Goal: Task Accomplishment & Management: Manage account settings

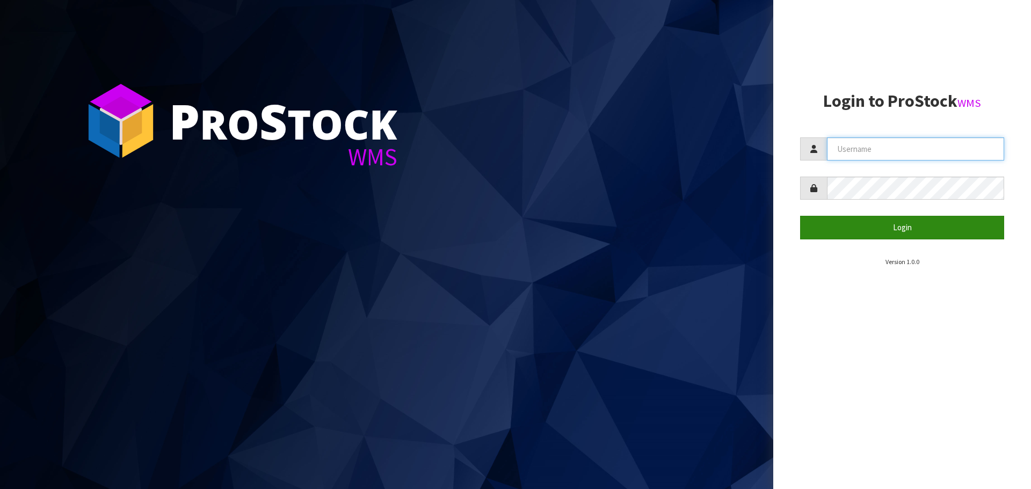
type input "[PERSON_NAME]"
click at [862, 234] on button "Login" at bounding box center [902, 227] width 204 height 23
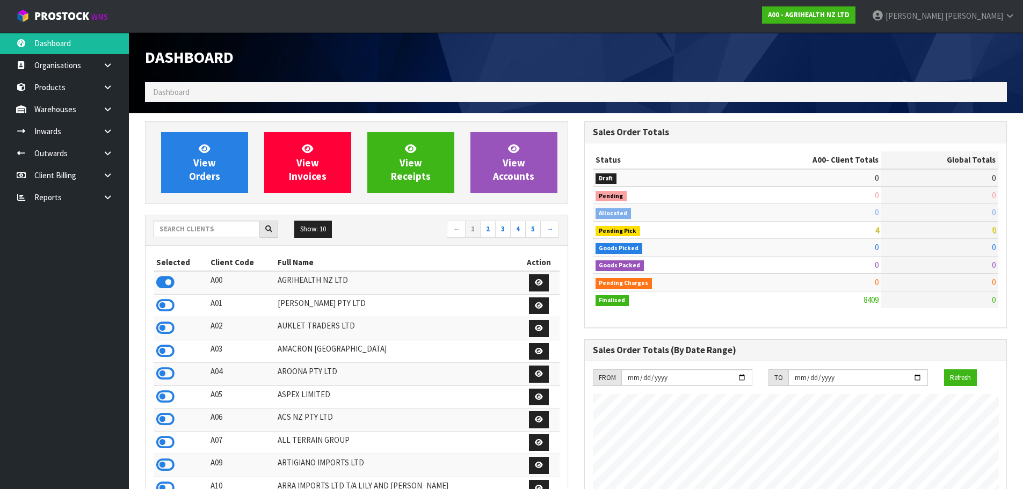
scroll to position [813, 439]
click at [194, 227] on input "text" at bounding box center [207, 229] width 106 height 17
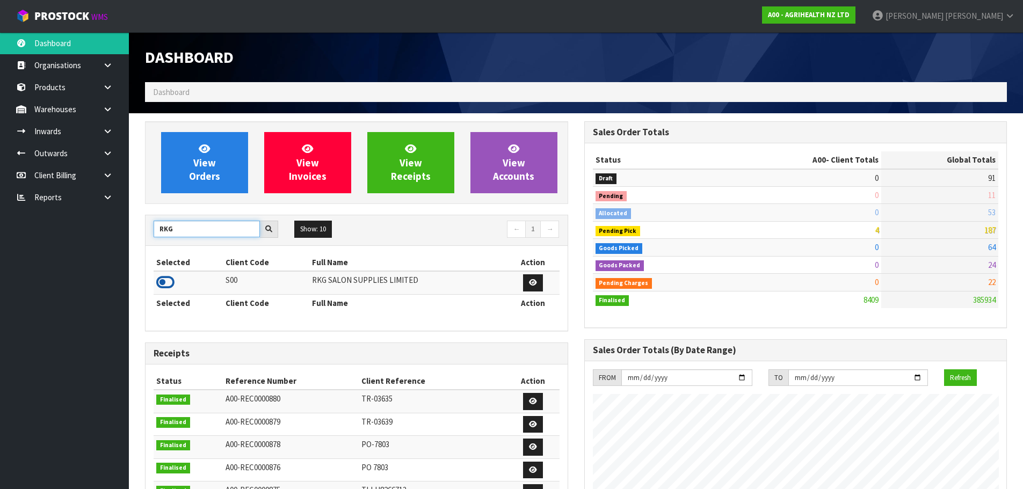
type input "RKG"
click at [165, 281] on icon at bounding box center [165, 282] width 18 height 16
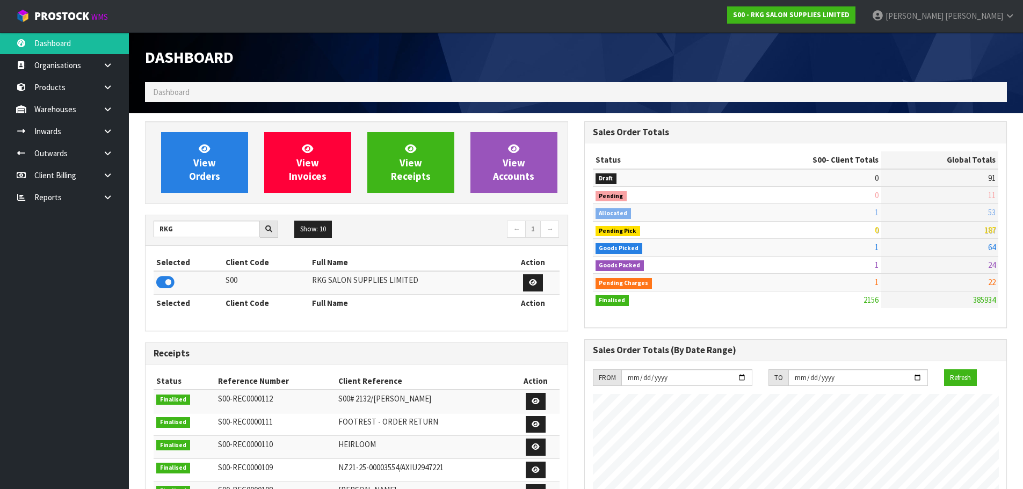
click at [186, 194] on div "View Orders View Invoices View Receipts View Accounts" at bounding box center [356, 162] width 423 height 83
drag, startPoint x: 200, startPoint y: 166, endPoint x: 212, endPoint y: 164, distance: 12.5
click at [200, 166] on span "View Orders" at bounding box center [204, 162] width 31 height 40
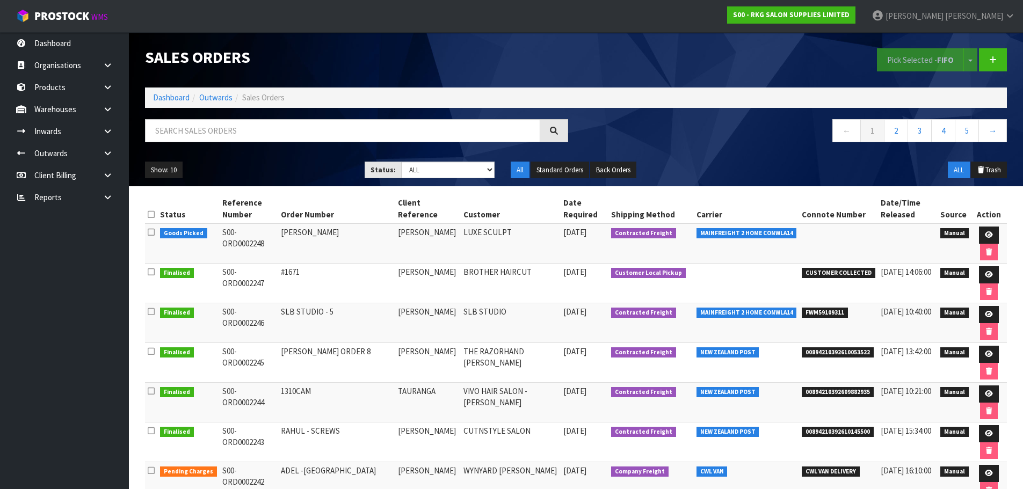
scroll to position [54, 0]
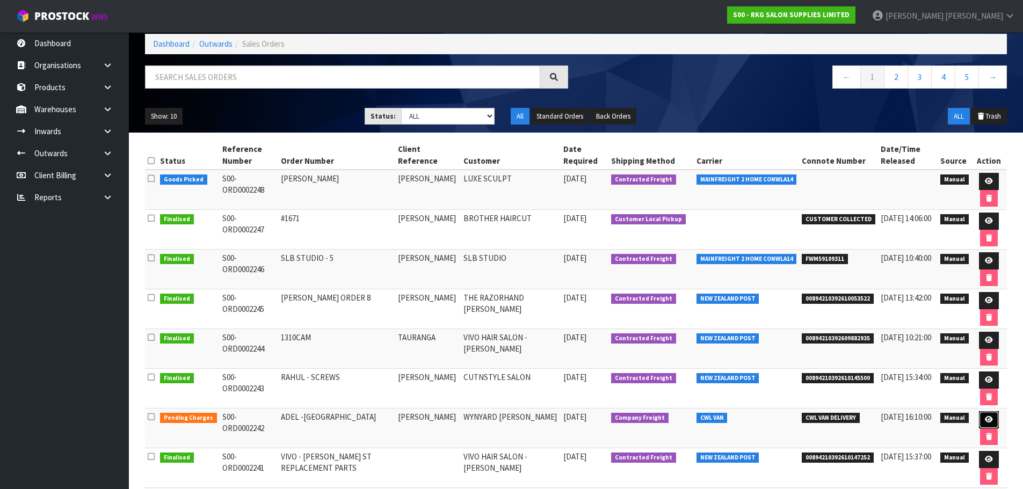
click at [987, 421] on icon at bounding box center [989, 419] width 8 height 7
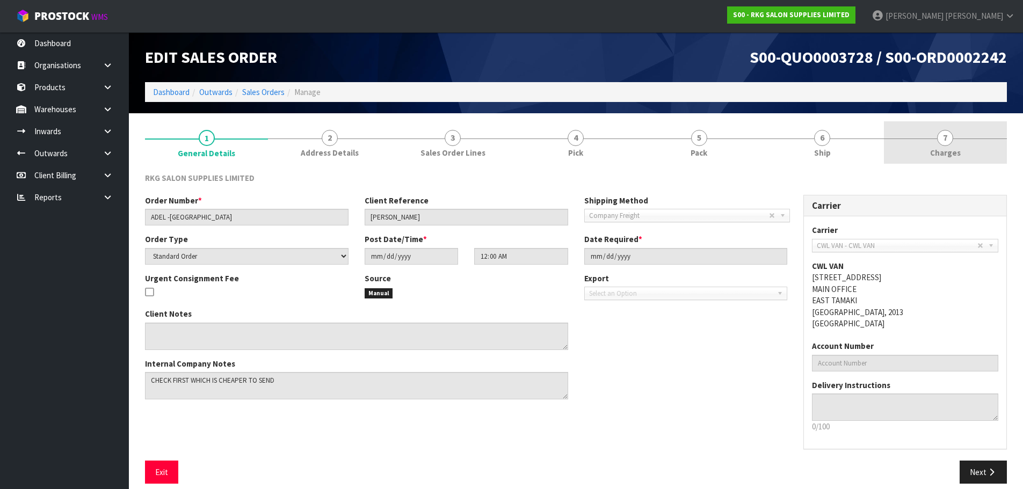
click at [943, 139] on span "7" at bounding box center [945, 138] width 16 height 16
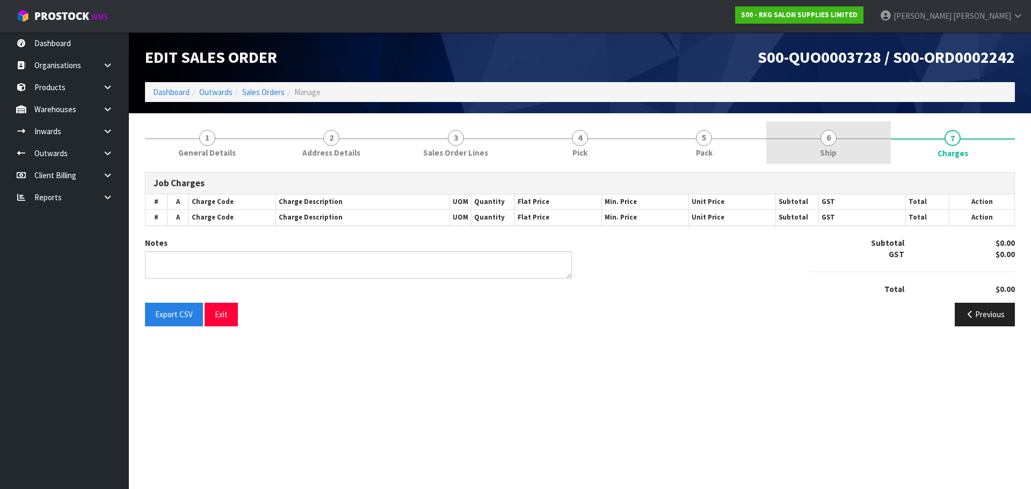
click at [829, 142] on span "6" at bounding box center [828, 138] width 16 height 16
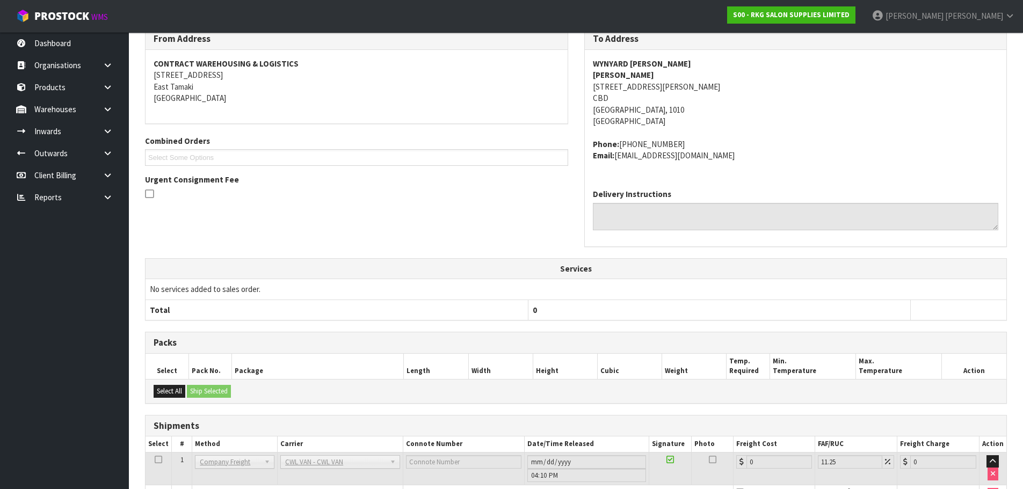
scroll to position [247, 0]
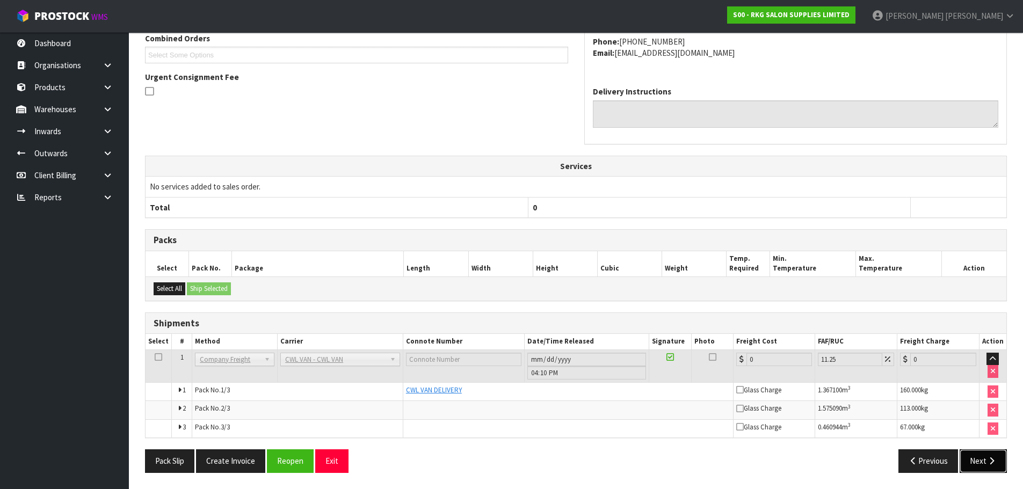
drag, startPoint x: 980, startPoint y: 459, endPoint x: 503, endPoint y: 323, distance: 496.2
click at [980, 459] on button "Next" at bounding box center [983, 460] width 47 height 23
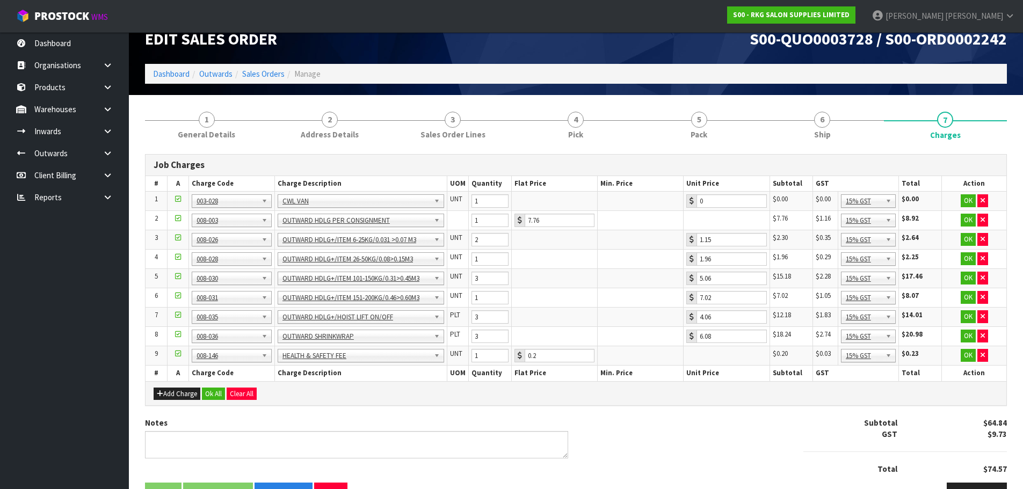
scroll to position [0, 0]
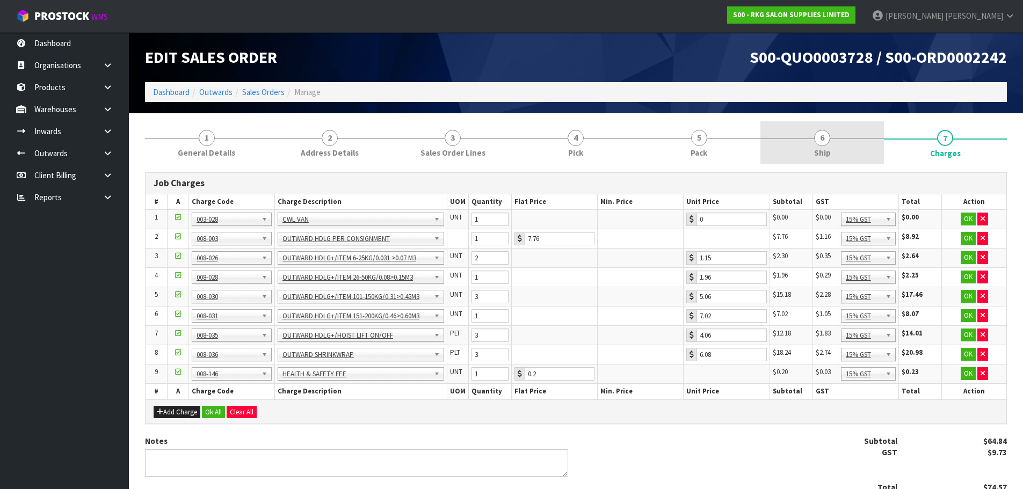
click at [813, 142] on link "6 Ship" at bounding box center [821, 142] width 123 height 42
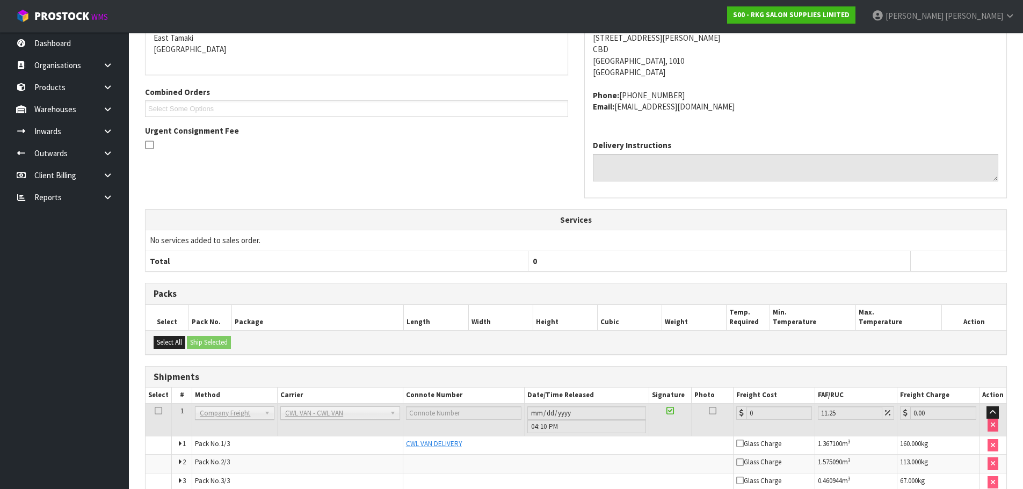
scroll to position [247, 0]
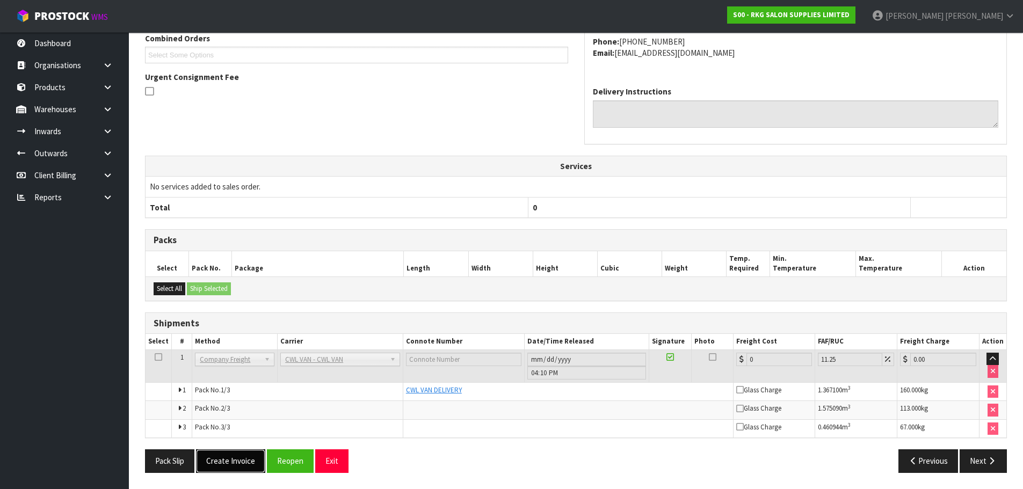
click at [230, 457] on button "Create Invoice" at bounding box center [230, 460] width 69 height 23
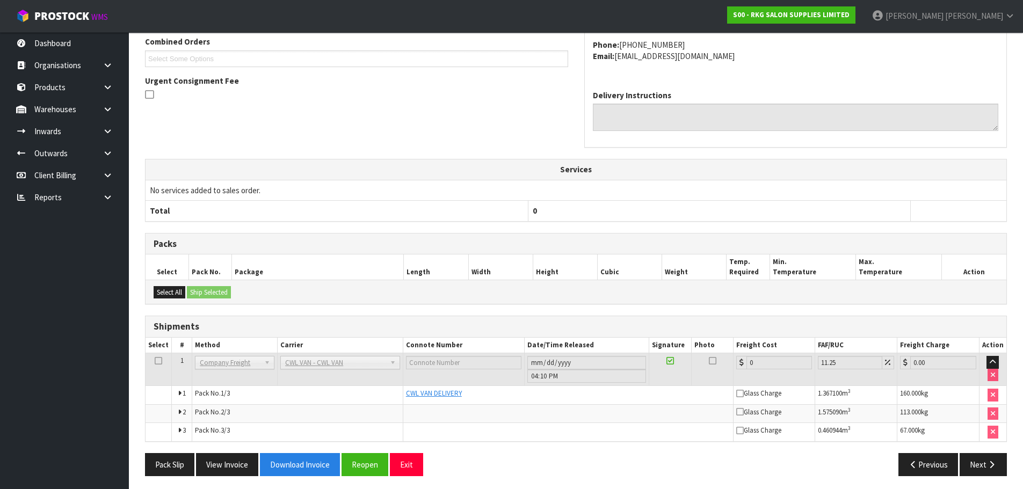
scroll to position [286, 0]
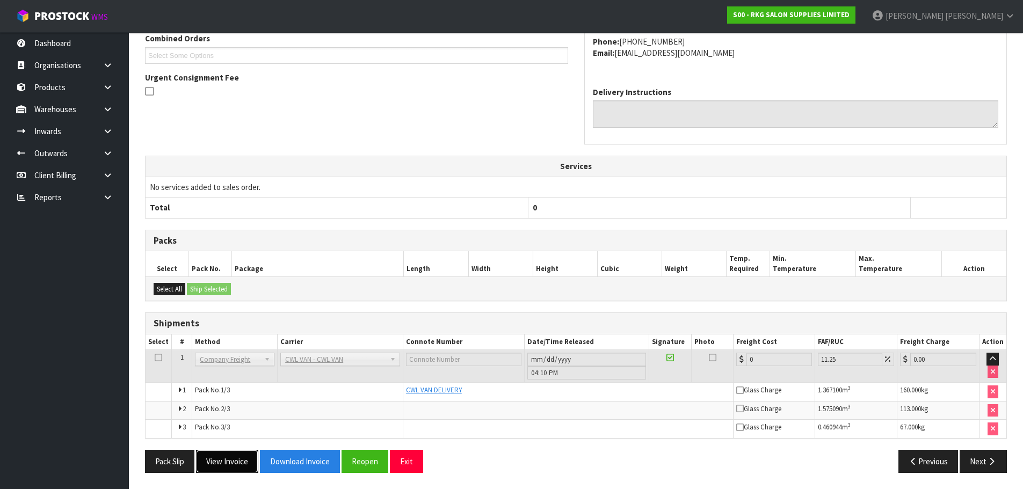
click at [228, 461] on button "View Invoice" at bounding box center [227, 461] width 62 height 23
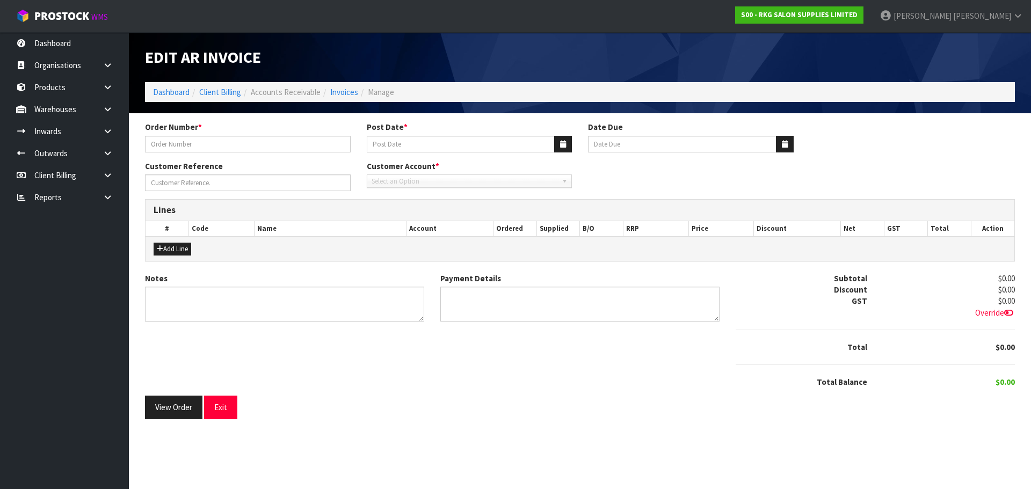
type input "ADEL -WYNYARD"
type input "16/10/2025"
type input "20/11/2025"
type input "ADEL AL-OMOUSH"
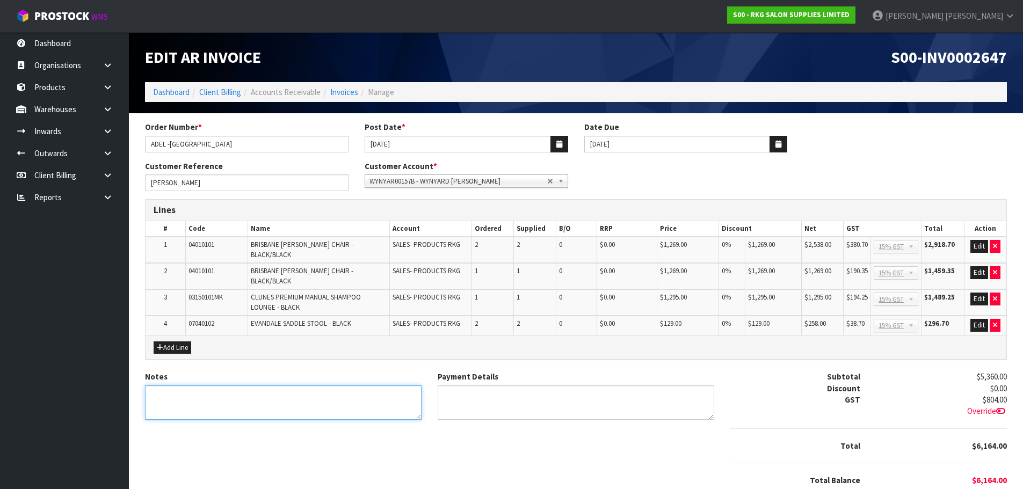
click at [214, 386] on textarea "Notes" at bounding box center [283, 403] width 277 height 35
type textarea "THANK YOU FOR YOUR ORDER."
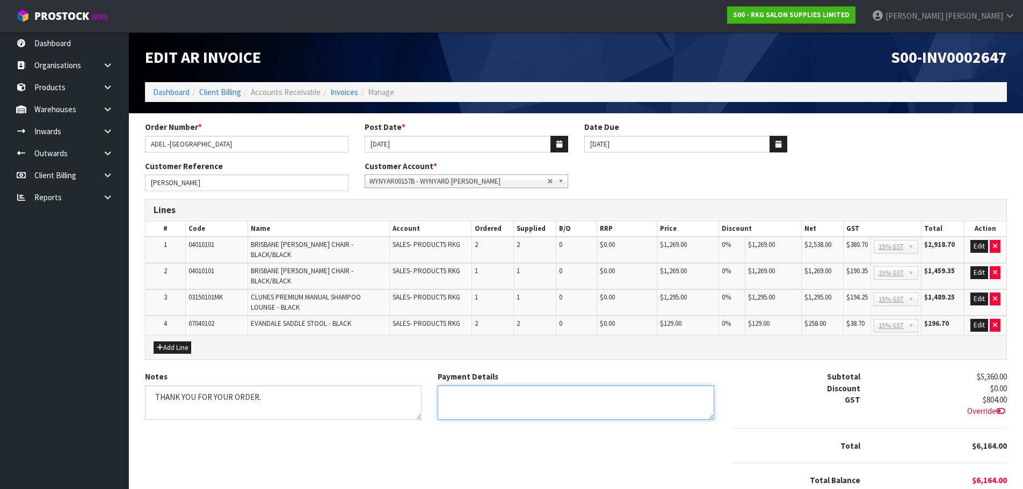
click at [487, 386] on textarea "Payment Details" at bounding box center [576, 403] width 277 height 35
type textarea "DIRECT CREDIT 13.10.25"
click at [979, 248] on button "Edit" at bounding box center [979, 246] width 18 height 13
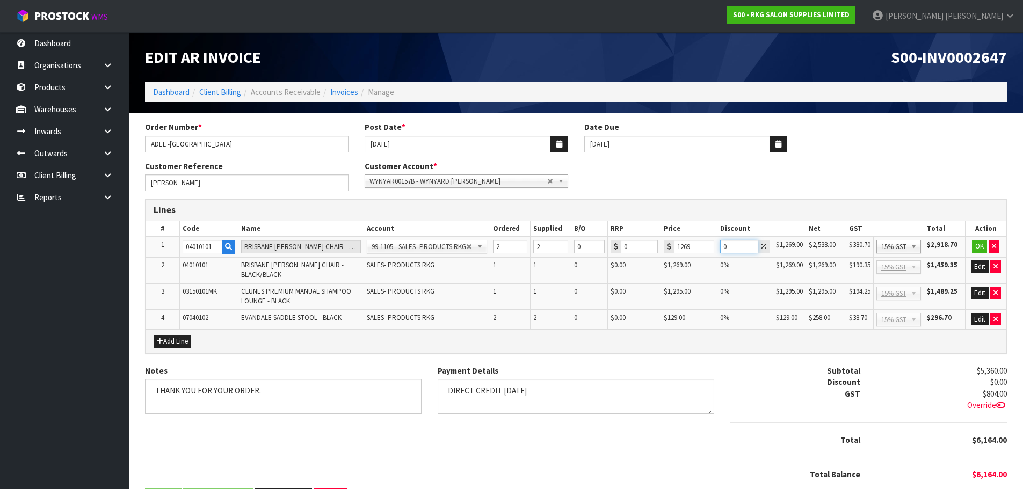
drag, startPoint x: 731, startPoint y: 244, endPoint x: 717, endPoint y: 246, distance: 14.2
click at [717, 246] on td "0" at bounding box center [745, 247] width 56 height 20
type input "10"
click at [979, 249] on button "OK" at bounding box center [979, 246] width 15 height 13
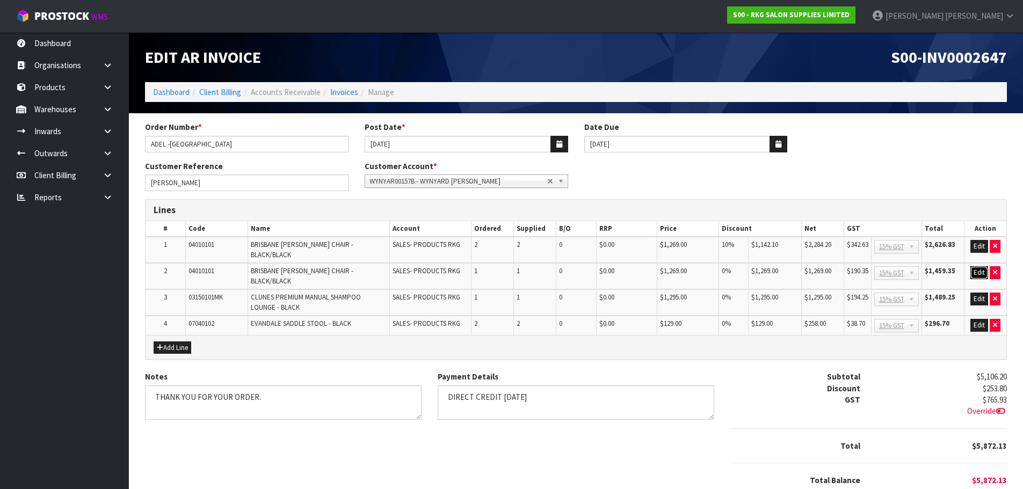
click at [980, 266] on button "Edit" at bounding box center [979, 272] width 18 height 13
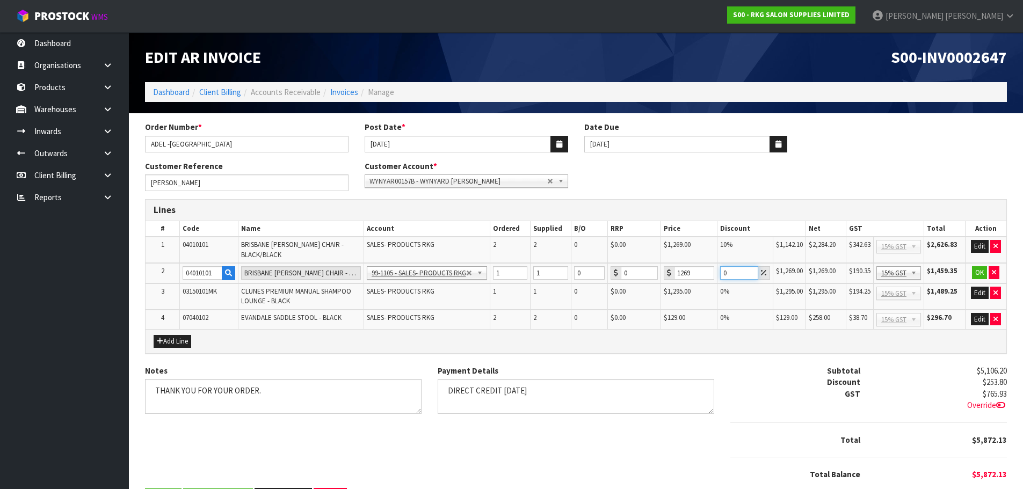
drag, startPoint x: 734, startPoint y: 276, endPoint x: 718, endPoint y: 276, distance: 16.1
click at [718, 276] on td "0" at bounding box center [745, 273] width 56 height 20
type input "15"
click at [978, 275] on button "OK" at bounding box center [979, 272] width 15 height 13
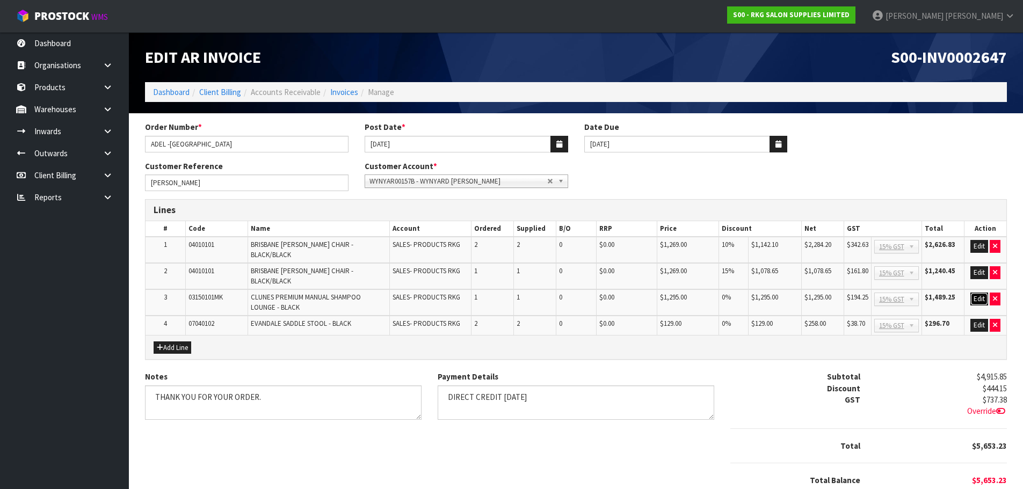
click at [980, 293] on button "Edit" at bounding box center [979, 299] width 18 height 13
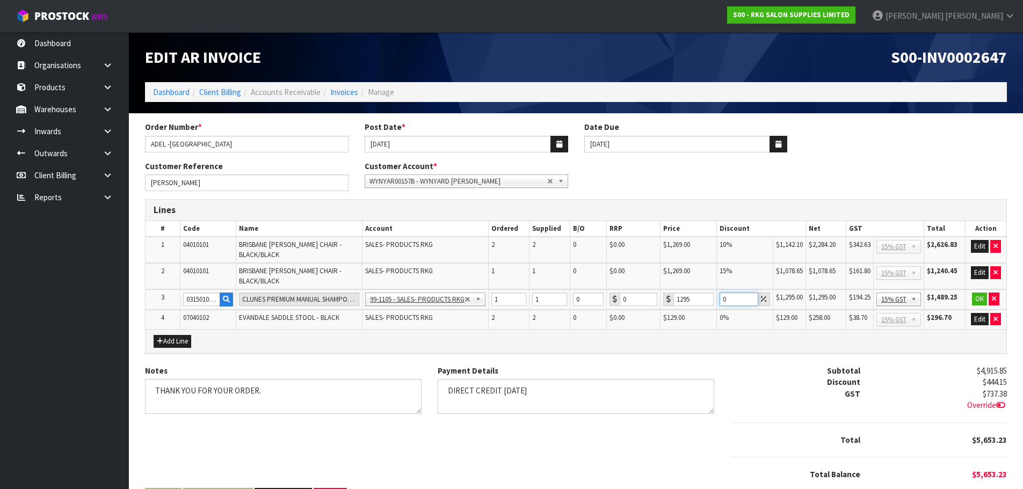
drag, startPoint x: 735, startPoint y: 296, endPoint x: 719, endPoint y: 299, distance: 16.3
click at [720, 299] on input "0" at bounding box center [739, 299] width 38 height 13
type input "5"
click at [981, 303] on button "OK" at bounding box center [979, 299] width 15 height 13
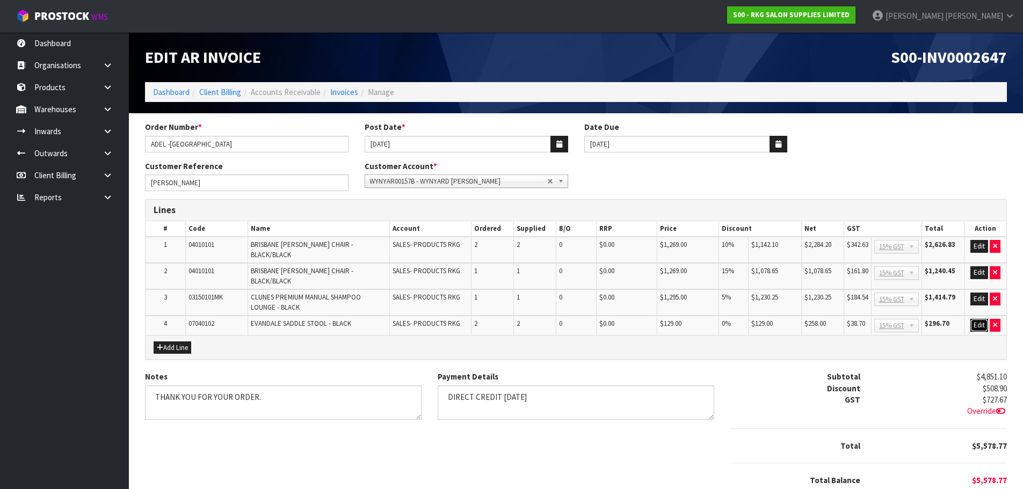
click at [979, 319] on button "Edit" at bounding box center [979, 325] width 18 height 13
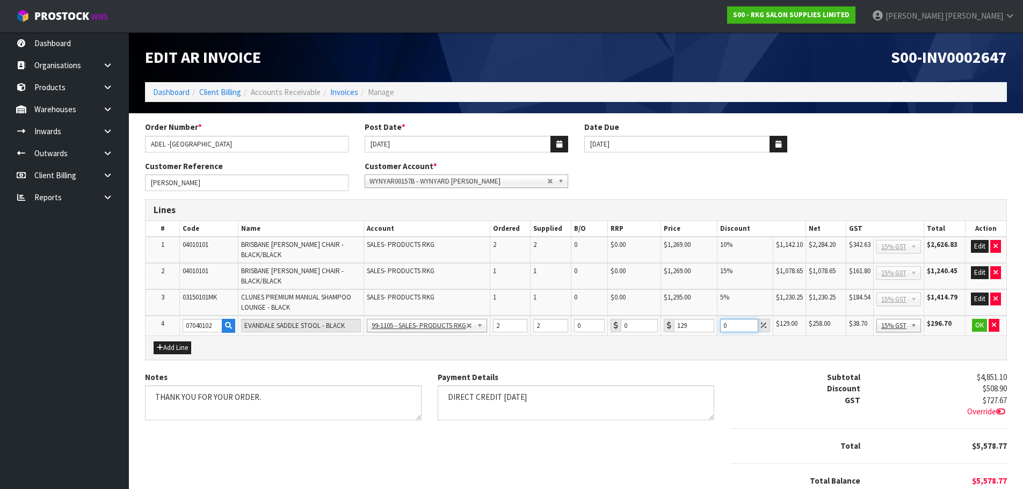
drag, startPoint x: 731, startPoint y: 326, endPoint x: 718, endPoint y: 326, distance: 12.9
click at [718, 326] on td "0" at bounding box center [745, 326] width 56 height 20
type input "5"
click at [979, 331] on button "OK" at bounding box center [979, 325] width 15 height 13
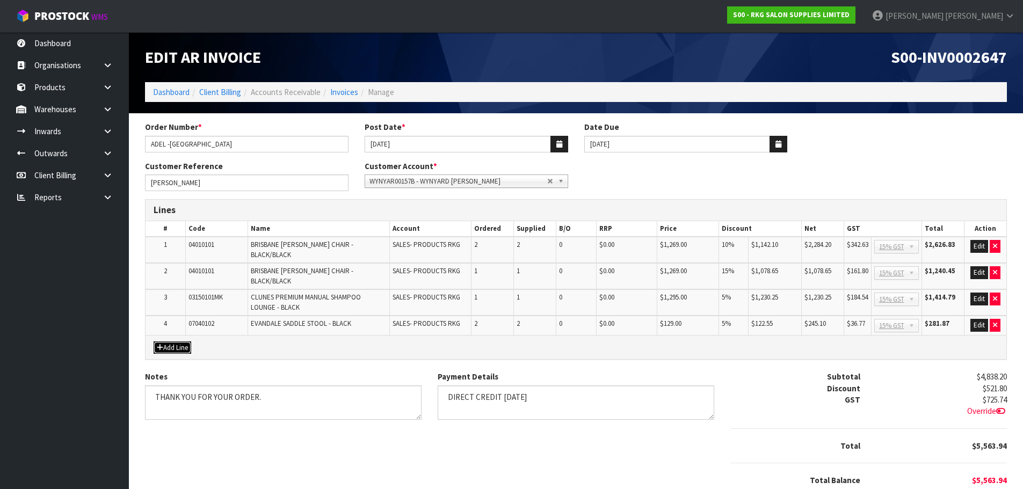
click at [165, 342] on button "Add Line" at bounding box center [173, 348] width 38 height 13
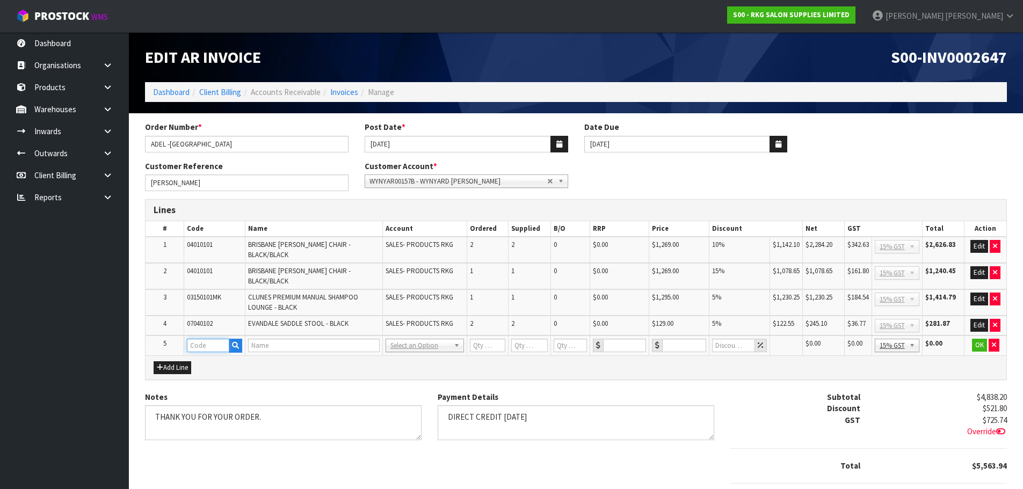
click at [195, 339] on input "text" at bounding box center [208, 345] width 42 height 13
type input "FRE"
click at [205, 351] on strong "FRE" at bounding box center [204, 351] width 13 height 10
type input "FREIGHT"
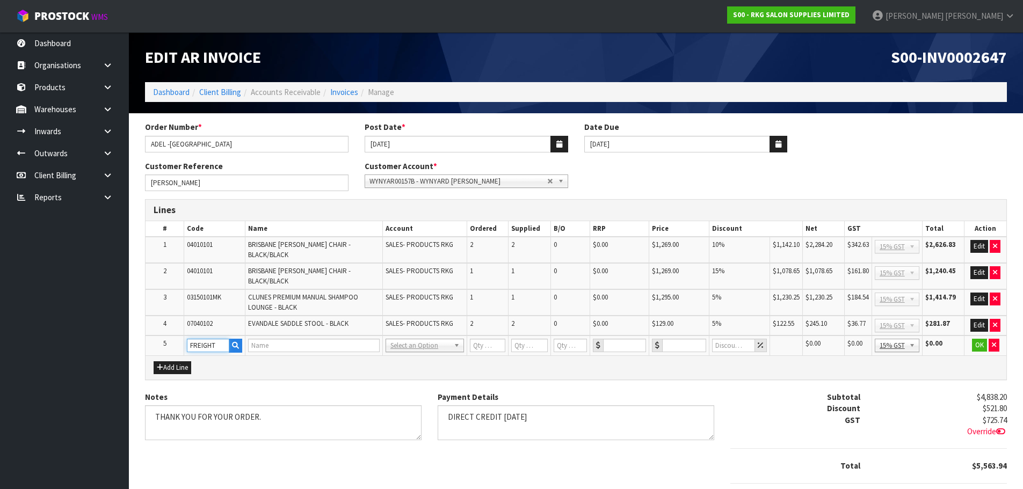
type input "1"
type input "0"
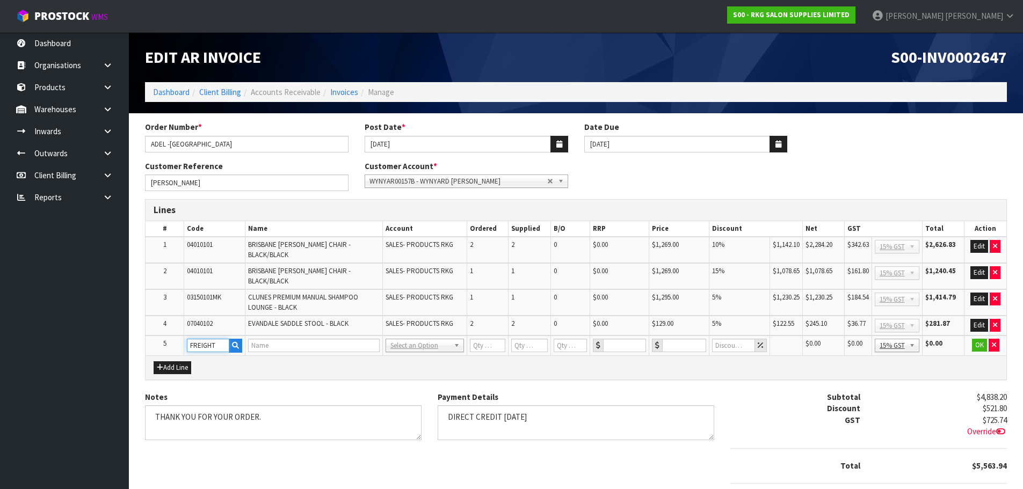
type input "0"
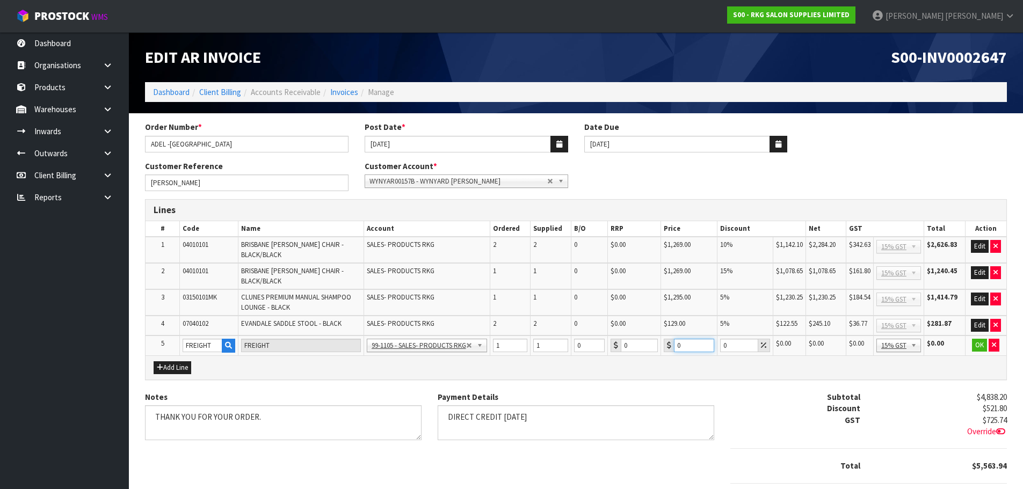
drag, startPoint x: 680, startPoint y: 348, endPoint x: 670, endPoint y: 348, distance: 10.7
click at [670, 348] on div "0" at bounding box center [689, 345] width 50 height 13
type input "298.75"
click at [979, 345] on button "OK" at bounding box center [979, 345] width 15 height 13
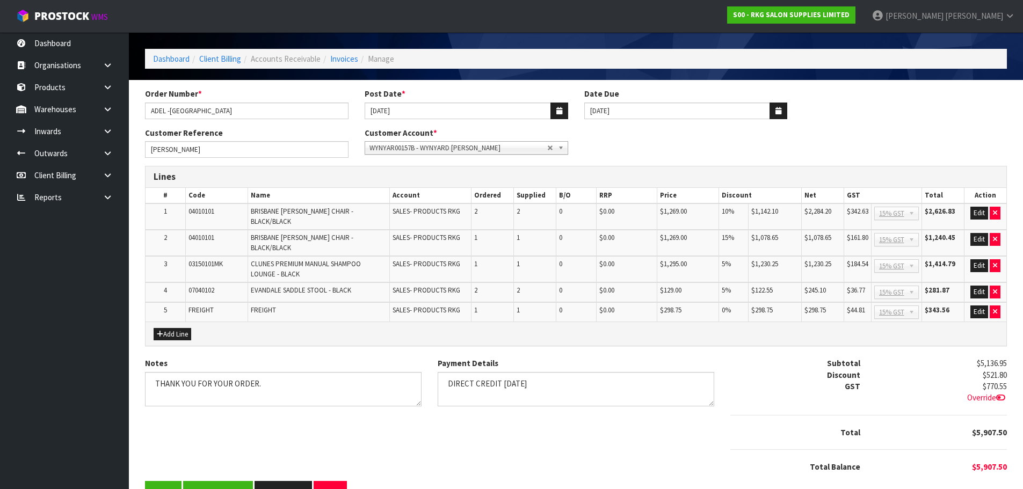
scroll to position [52, 0]
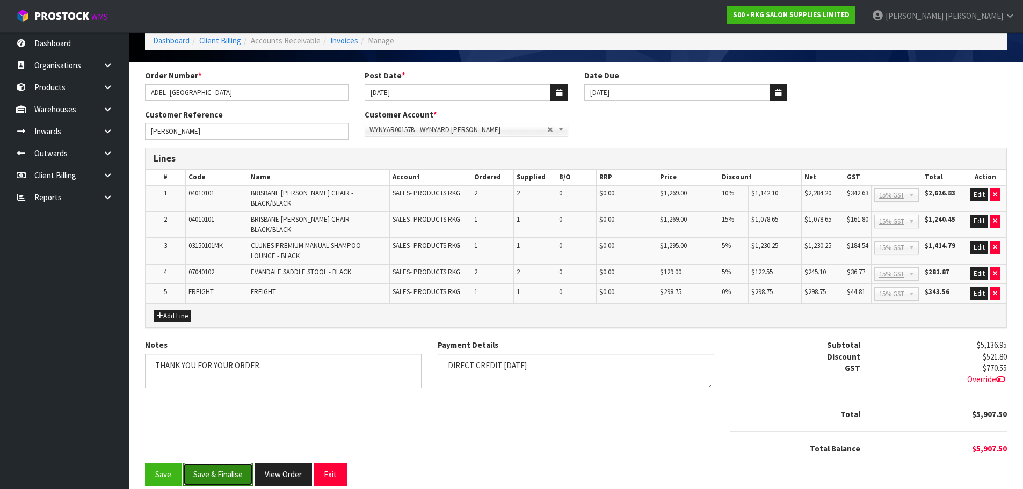
click at [226, 463] on button "Save & Finalise" at bounding box center [218, 474] width 70 height 23
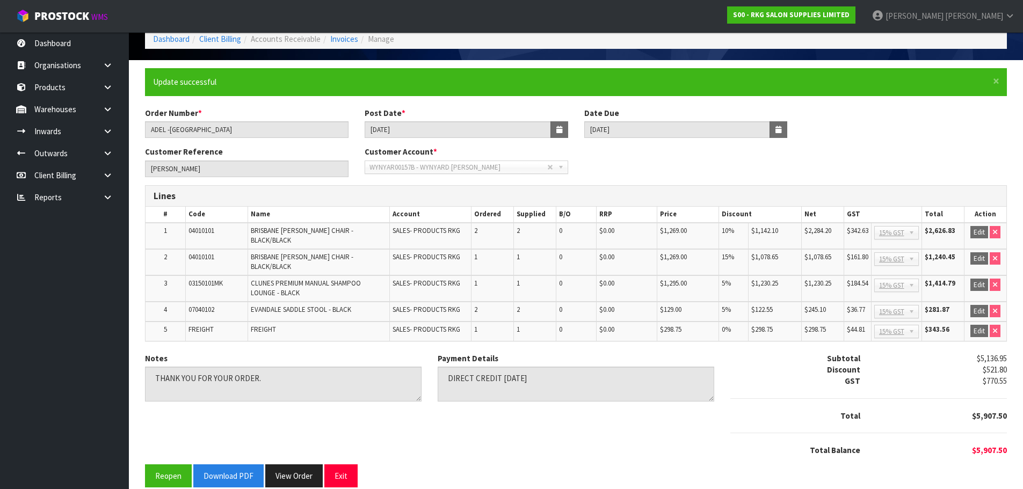
scroll to position [55, 0]
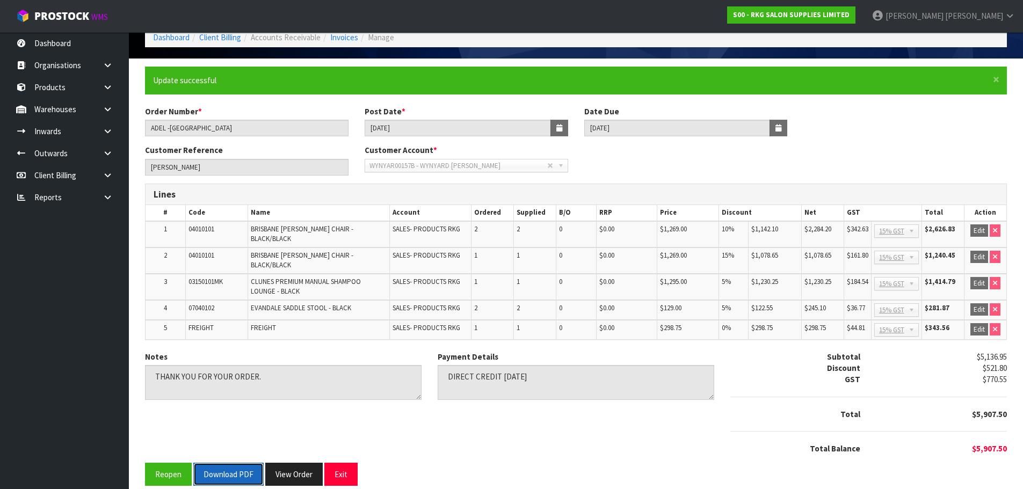
click at [239, 463] on button "Download PDF" at bounding box center [228, 474] width 70 height 23
click at [346, 463] on button "Exit" at bounding box center [340, 474] width 33 height 23
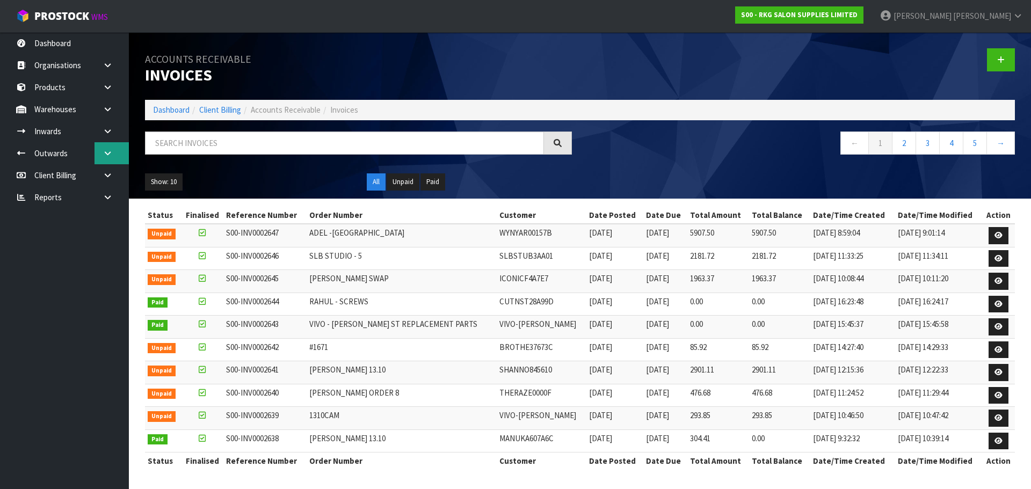
click at [114, 152] on link at bounding box center [112, 153] width 34 height 22
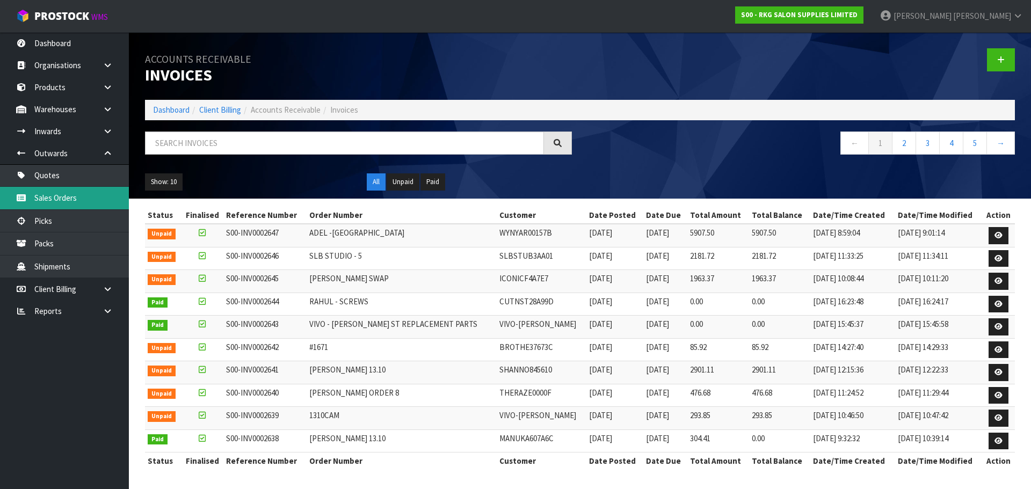
click at [73, 197] on link "Sales Orders" at bounding box center [64, 198] width 129 height 22
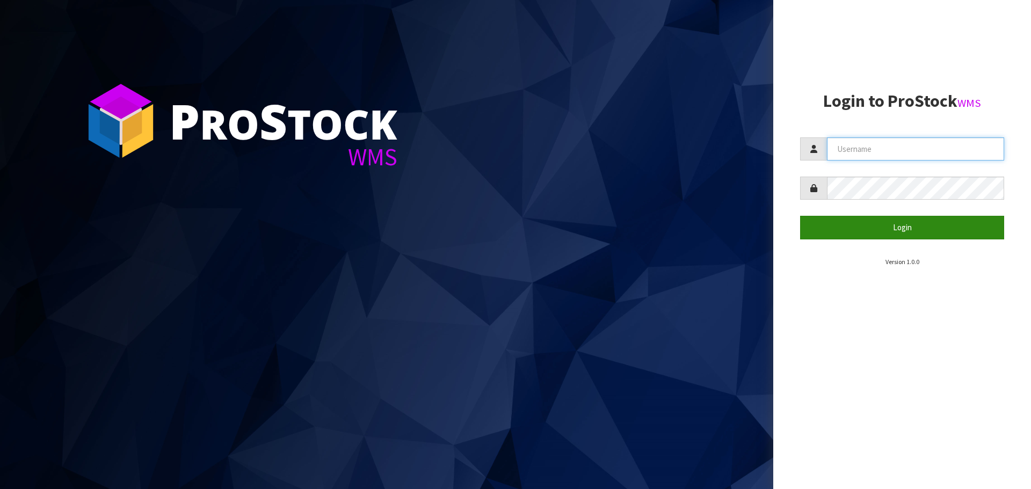
type input "Marie"
click at [876, 234] on button "Login" at bounding box center [902, 227] width 204 height 23
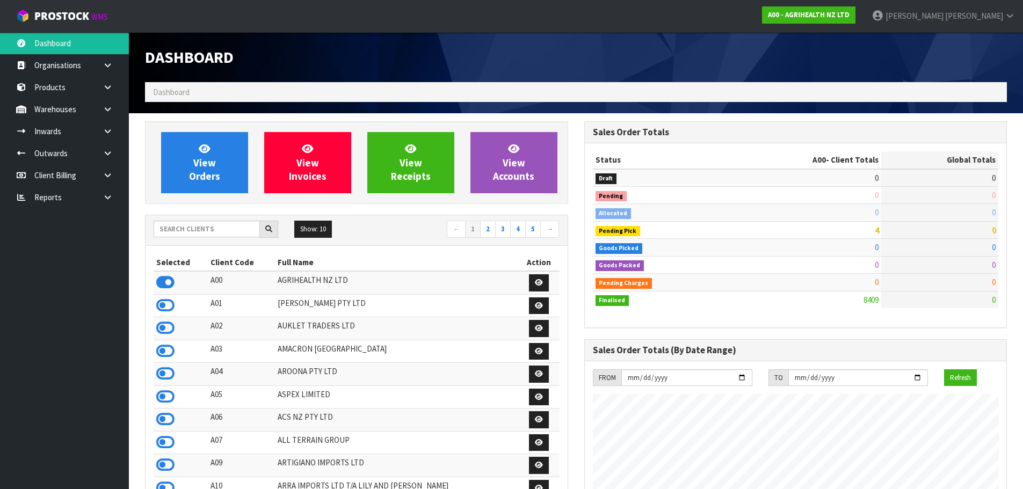
scroll to position [813, 439]
click at [189, 226] on input "text" at bounding box center [207, 229] width 106 height 17
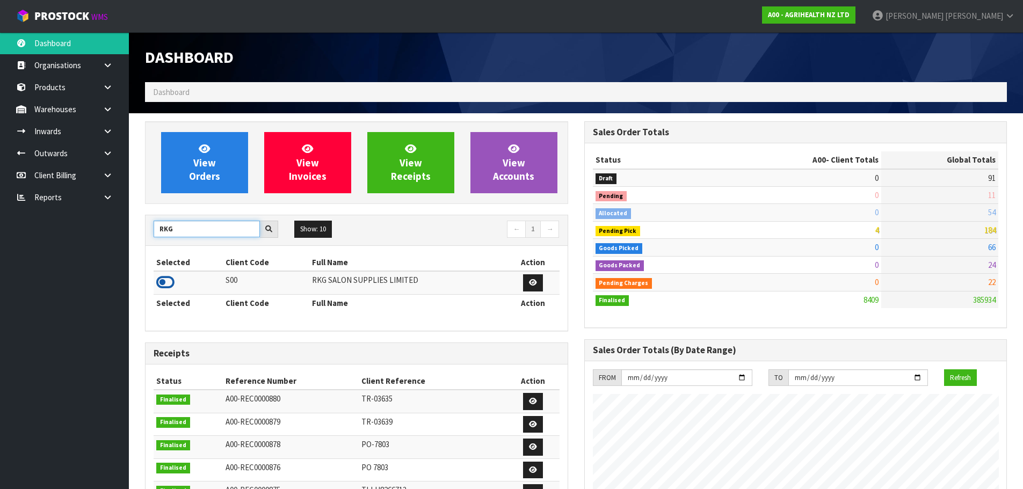
type input "RKG"
click at [159, 282] on icon at bounding box center [165, 282] width 18 height 16
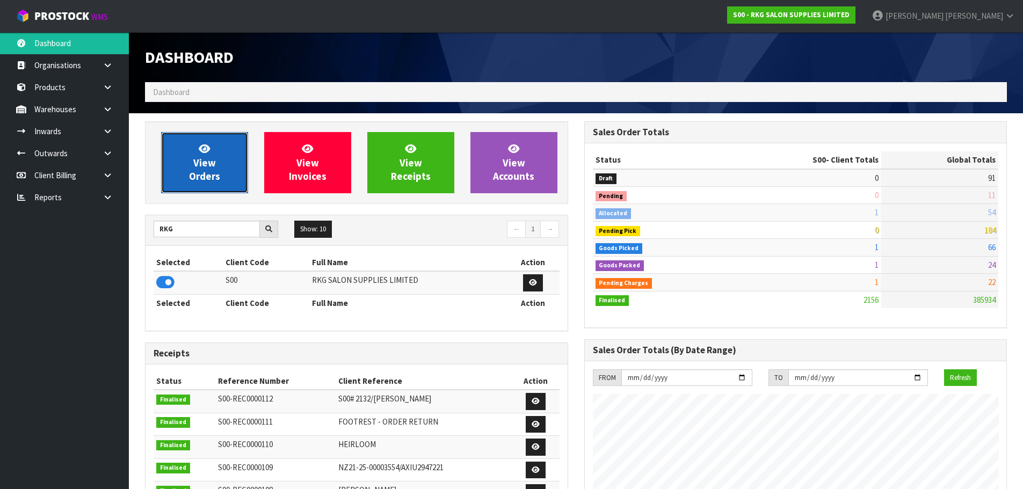
click at [199, 169] on link "View Orders" at bounding box center [204, 162] width 87 height 61
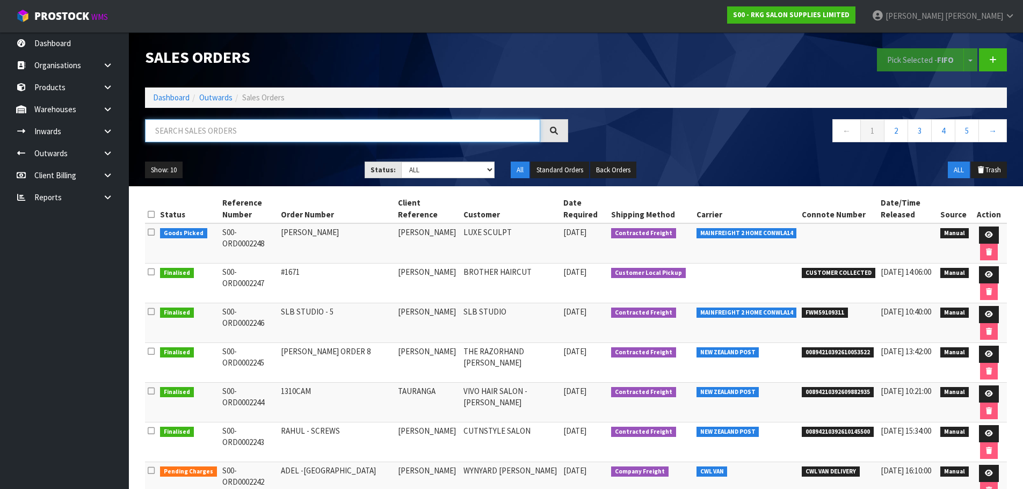
click at [224, 134] on input "text" at bounding box center [342, 130] width 395 height 23
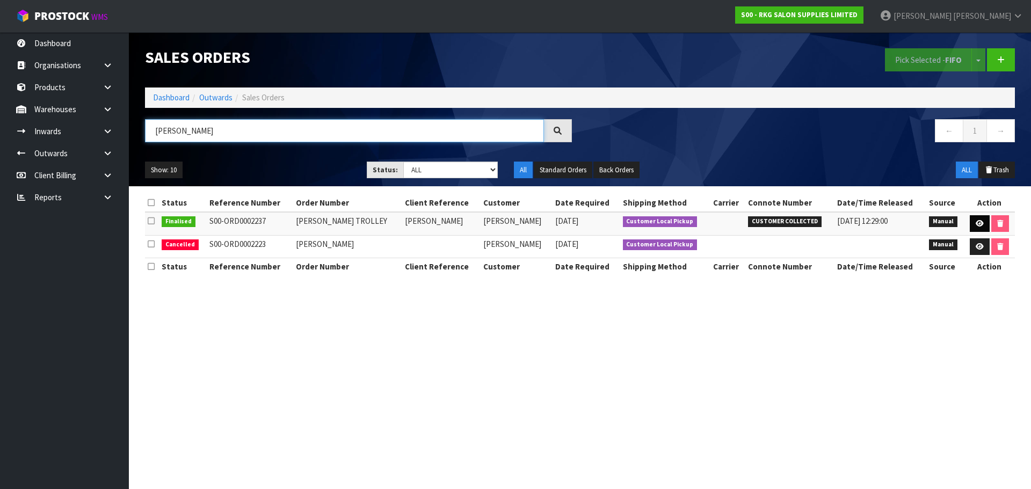
type input "GOLDA"
click at [979, 221] on icon at bounding box center [980, 223] width 8 height 7
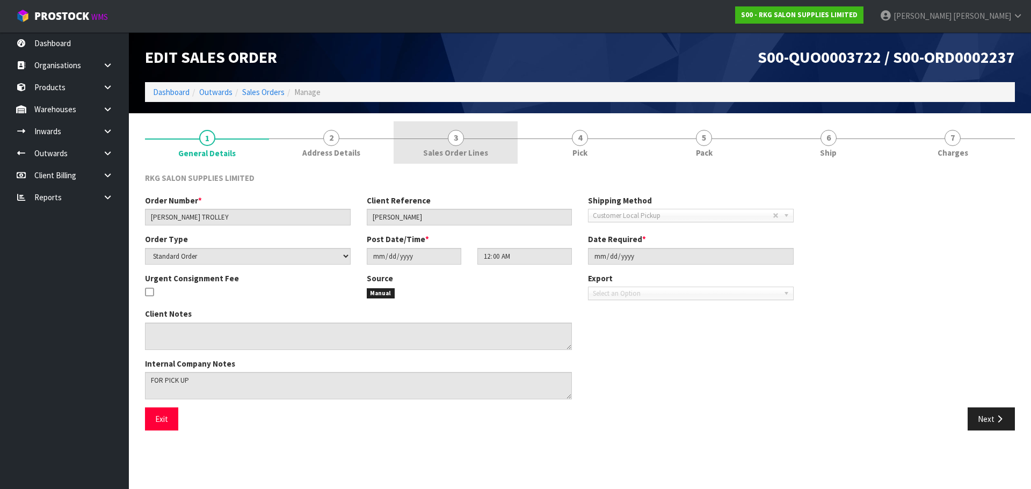
click at [455, 142] on span "3" at bounding box center [456, 138] width 16 height 16
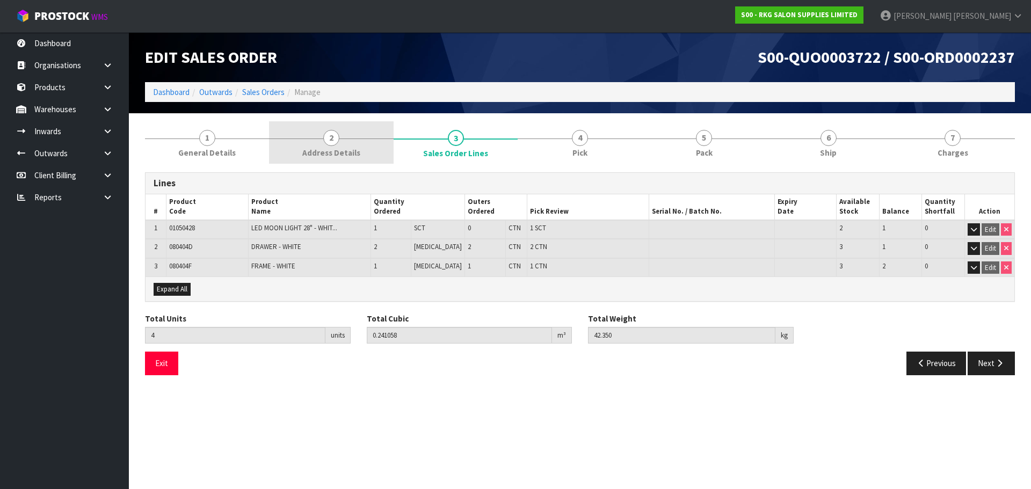
click at [336, 136] on span "2" at bounding box center [331, 138] width 16 height 16
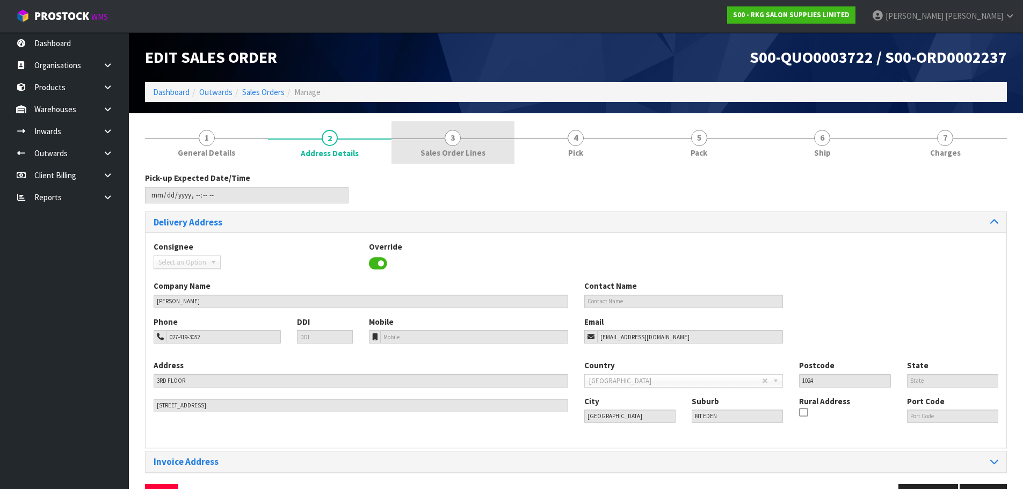
click at [454, 134] on span "3" at bounding box center [453, 138] width 16 height 16
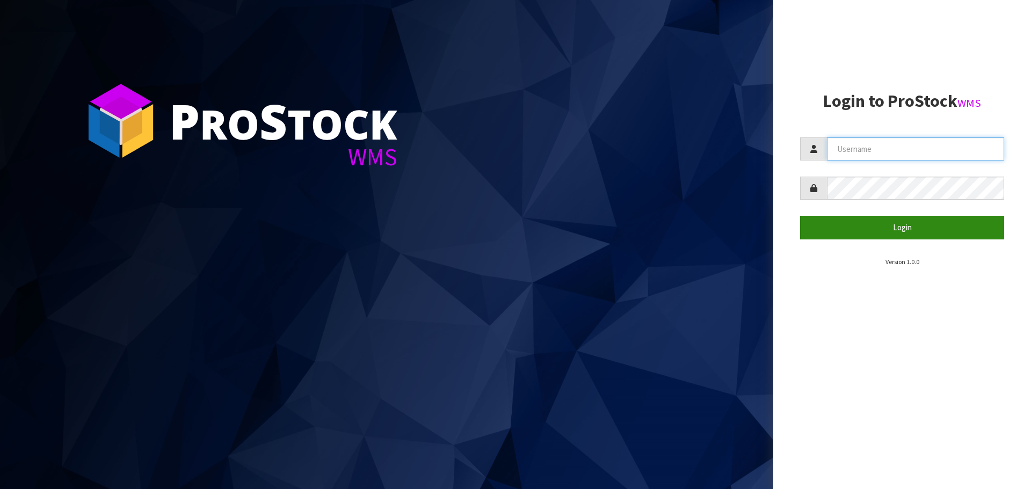
type input "Marie"
click at [896, 227] on button "Login" at bounding box center [902, 227] width 204 height 23
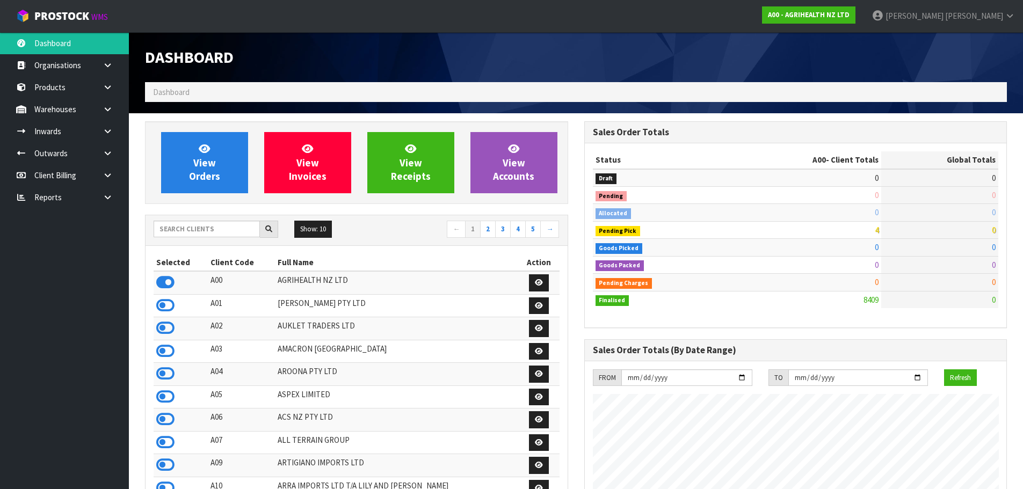
scroll to position [813, 439]
click at [172, 227] on input "text" at bounding box center [207, 229] width 106 height 17
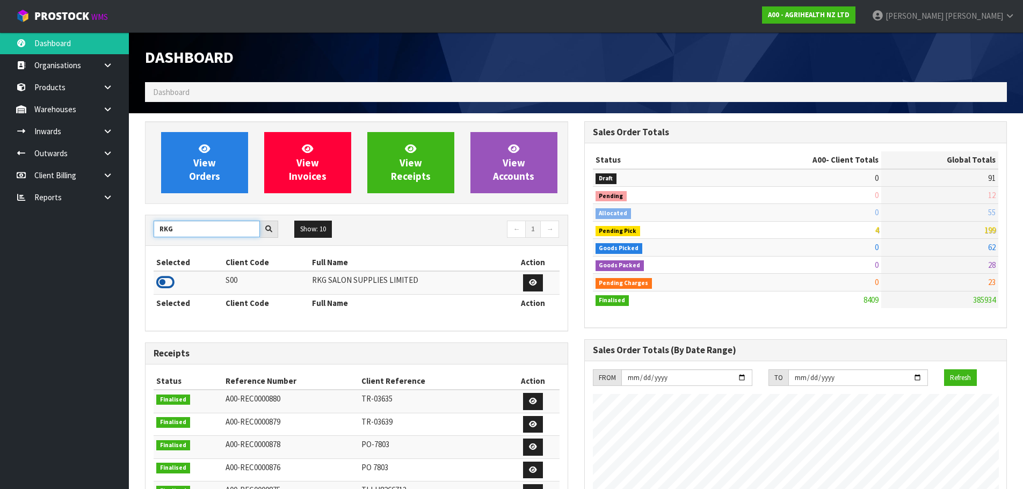
type input "RKG"
click at [166, 279] on icon at bounding box center [165, 282] width 18 height 16
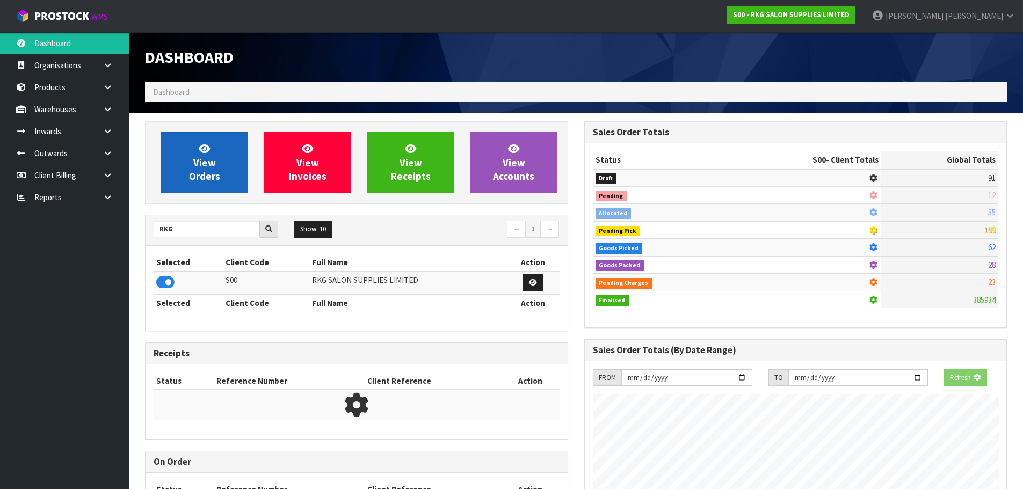
scroll to position [813, 439]
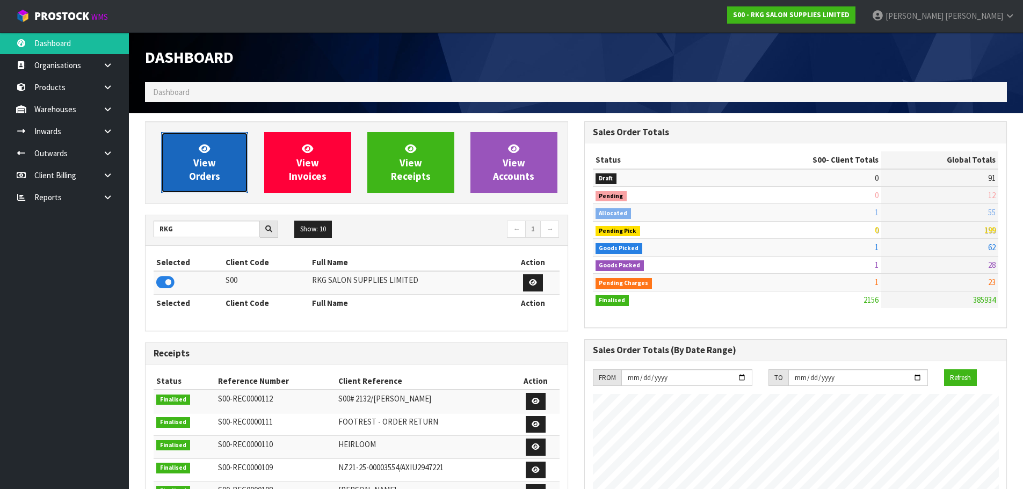
click at [213, 176] on span "View Orders" at bounding box center [204, 162] width 31 height 40
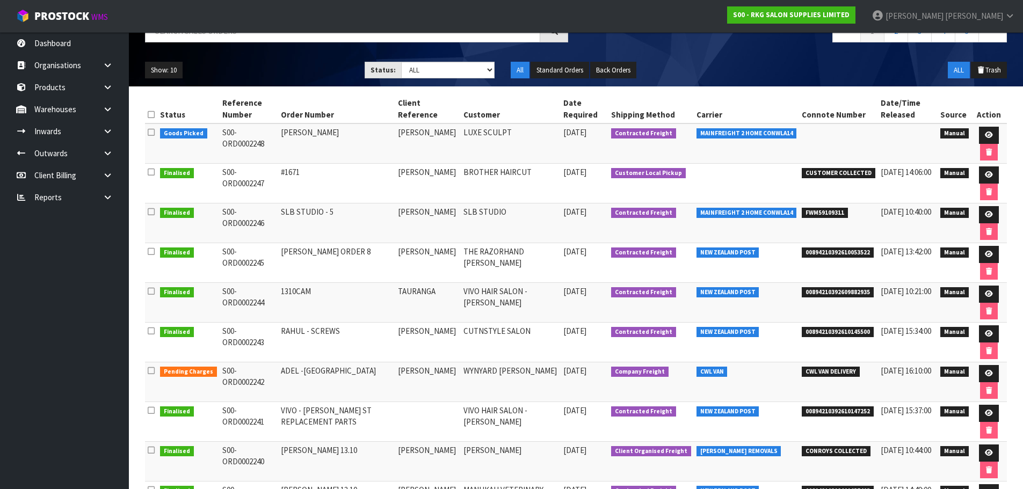
scroll to position [107, 0]
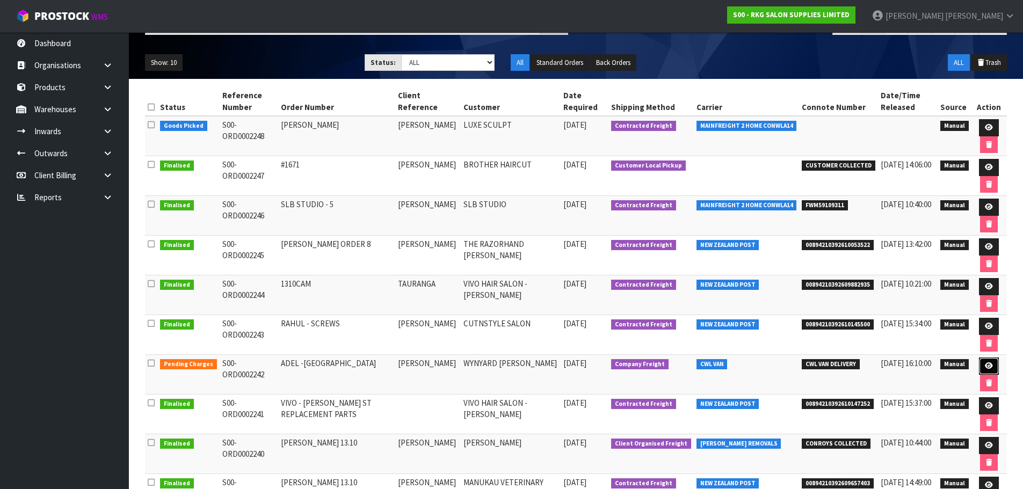
click at [989, 367] on icon at bounding box center [989, 365] width 8 height 7
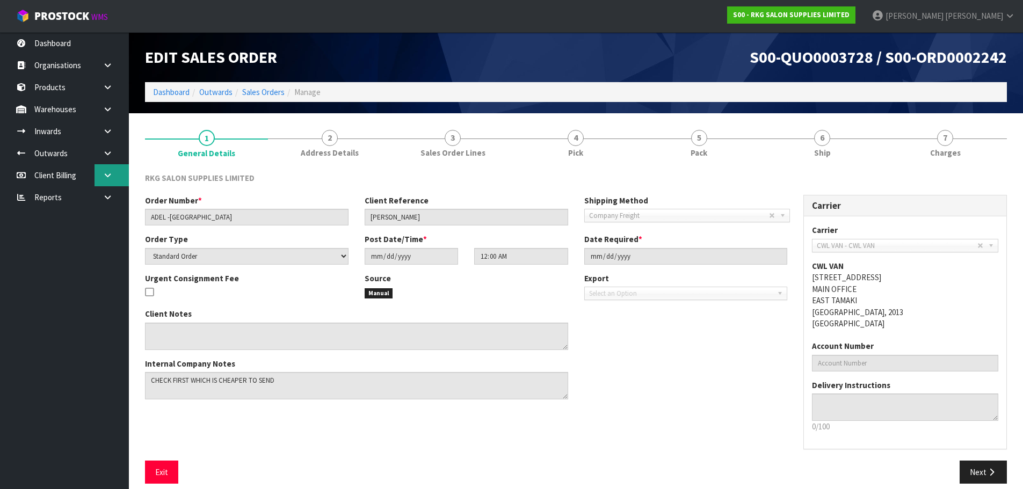
click at [106, 174] on icon at bounding box center [108, 175] width 10 height 8
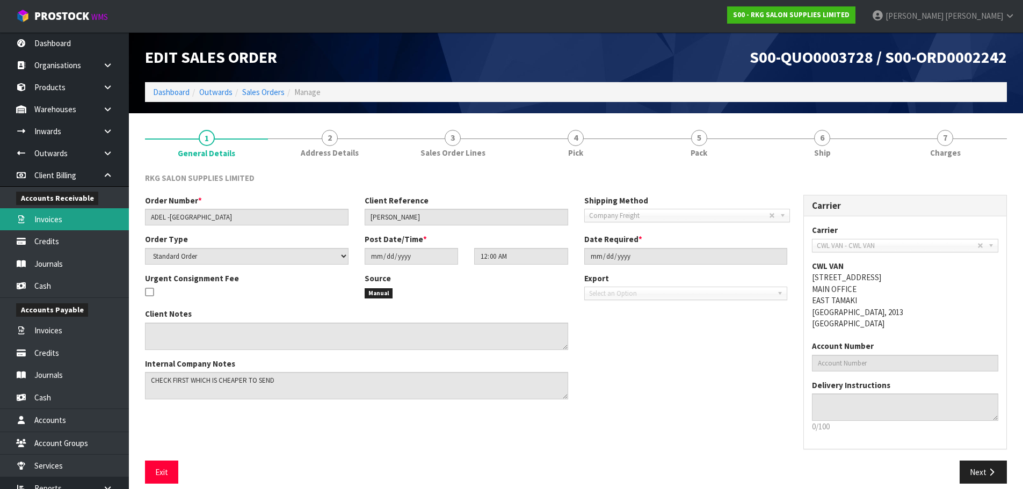
click at [63, 215] on link "Invoices" at bounding box center [64, 219] width 129 height 22
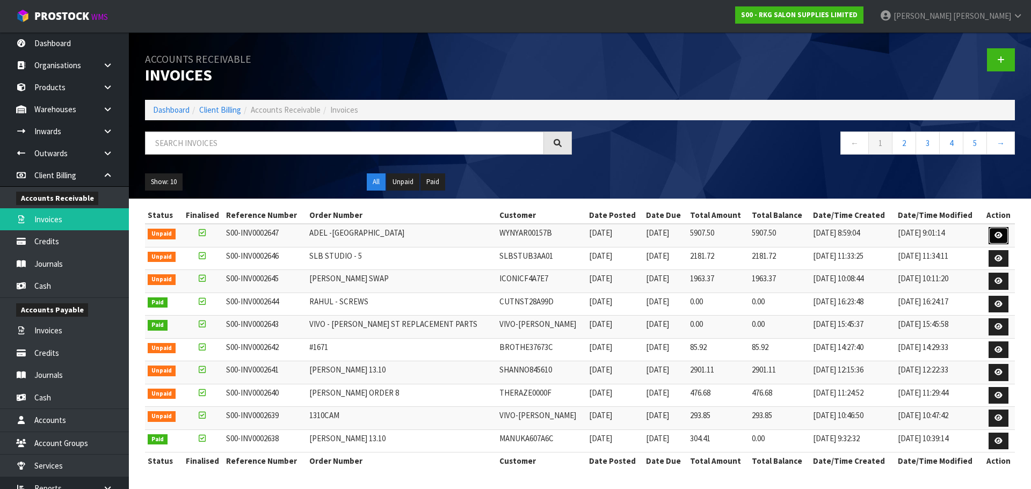
click at [997, 236] on icon at bounding box center [998, 235] width 8 height 7
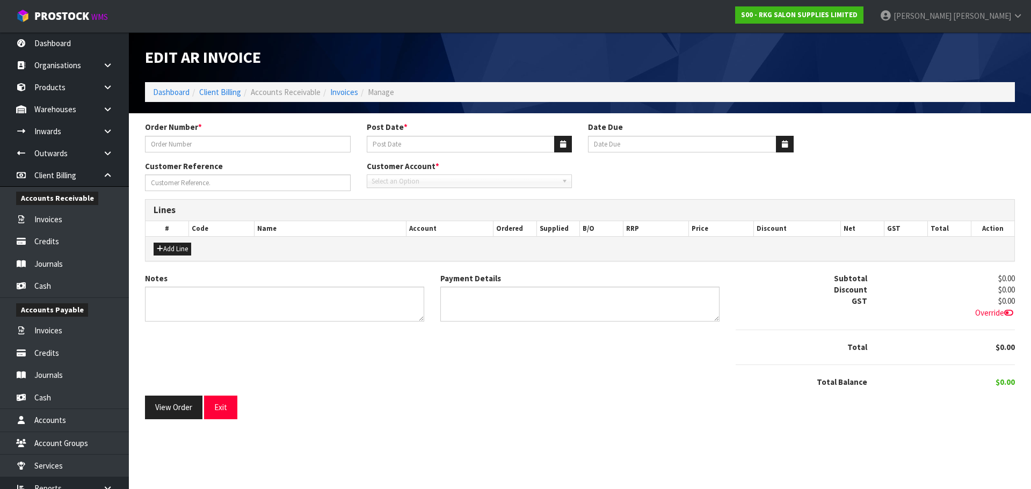
type input "ADEL -WYNYARD"
type input "16/10/2025"
type input "20/11/2025"
type input "ADEL AL-OMOUSH"
type textarea "THANK YOU FOR YOUR ORDER."
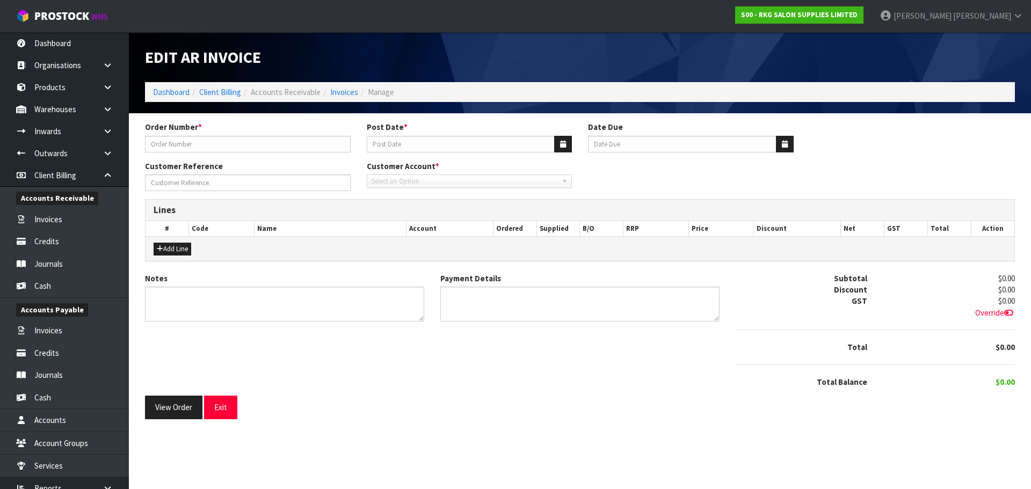
type textarea "DIRECT CREDIT 13.10.25"
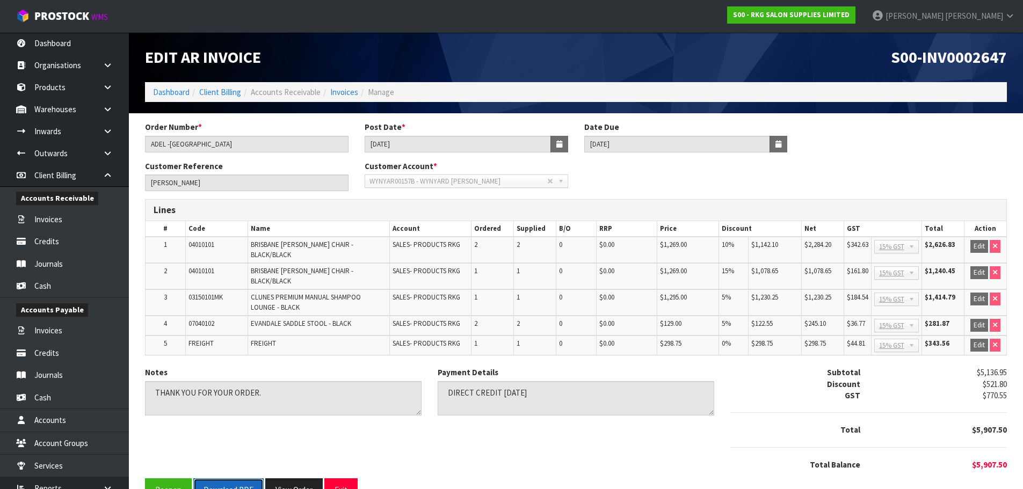
click at [233, 478] on button "Download PDF" at bounding box center [228, 489] width 70 height 23
click at [335, 478] on button "Exit" at bounding box center [340, 489] width 33 height 23
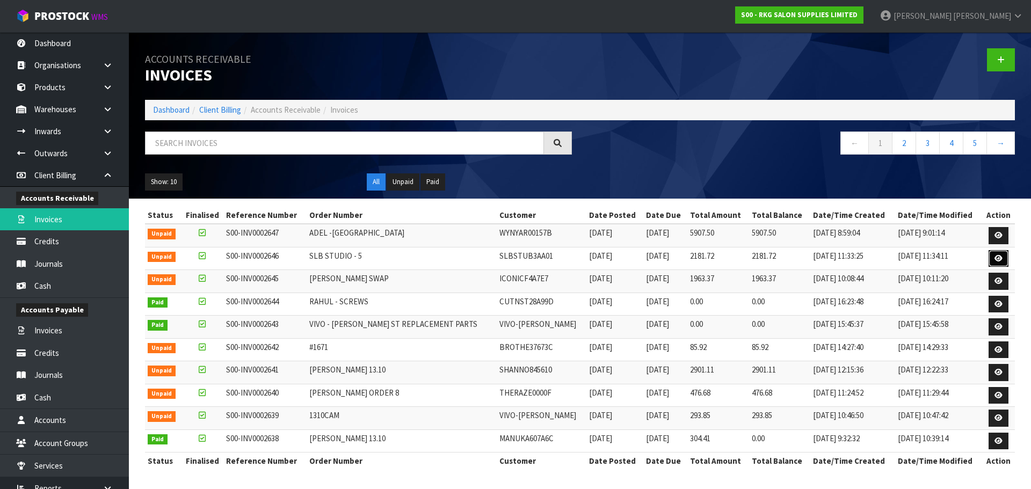
click at [1001, 260] on icon at bounding box center [998, 258] width 8 height 7
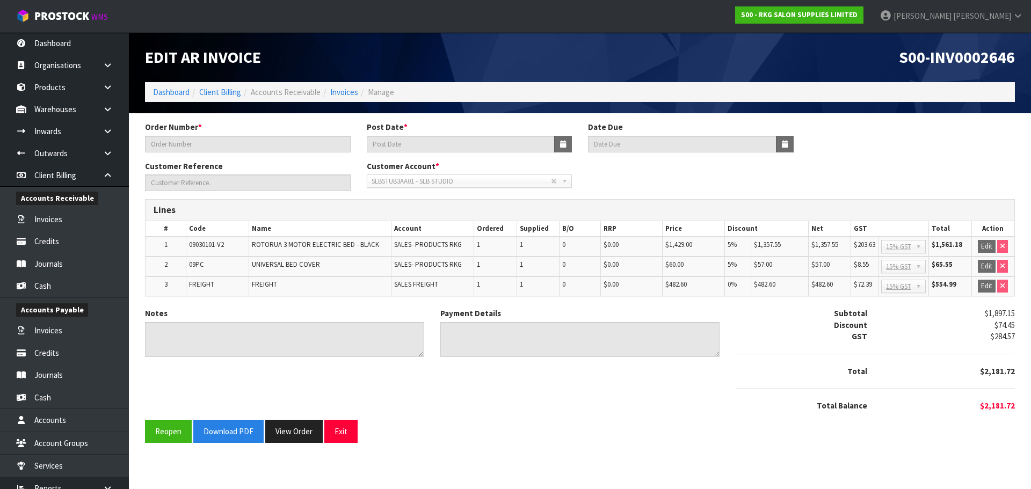
type input "SLB STUDIO - 5"
type input "15/10/2025"
type input "20/11/2025"
type input "DANIELLE DONOVAN"
type textarea "THANK YOU FOR YOUR ORDER"
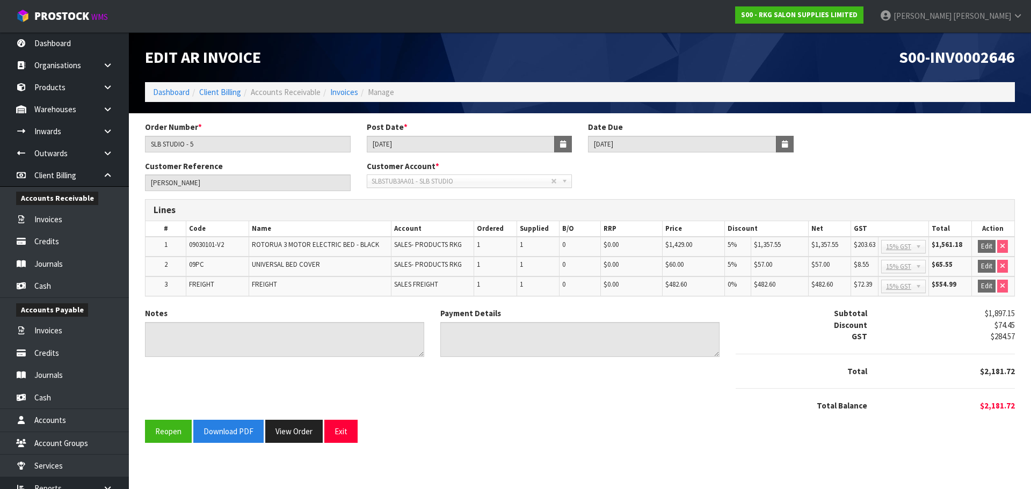
type textarea "DIRECT CREDIT 14.10.25"
click at [239, 428] on button "Download PDF" at bounding box center [228, 431] width 70 height 23
drag, startPoint x: 344, startPoint y: 428, endPoint x: 484, endPoint y: 329, distance: 171.8
click at [355, 425] on button "Exit" at bounding box center [340, 431] width 33 height 23
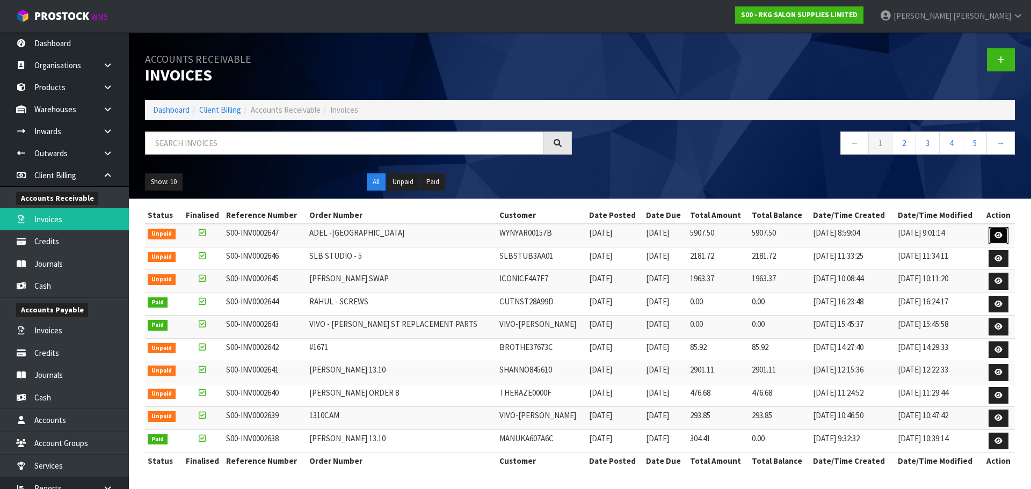
click at [993, 233] on link at bounding box center [999, 235] width 20 height 17
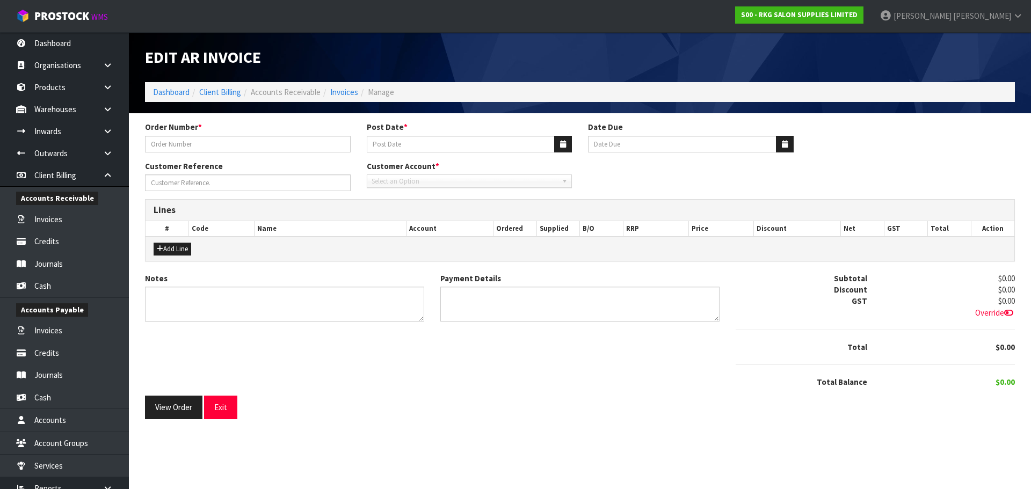
type input "ADEL -WYNYARD"
type input "16/10/2025"
type input "20/11/2025"
type input "ADEL AL-OMOUSH"
type textarea "THANK YOU FOR YOUR ORDER."
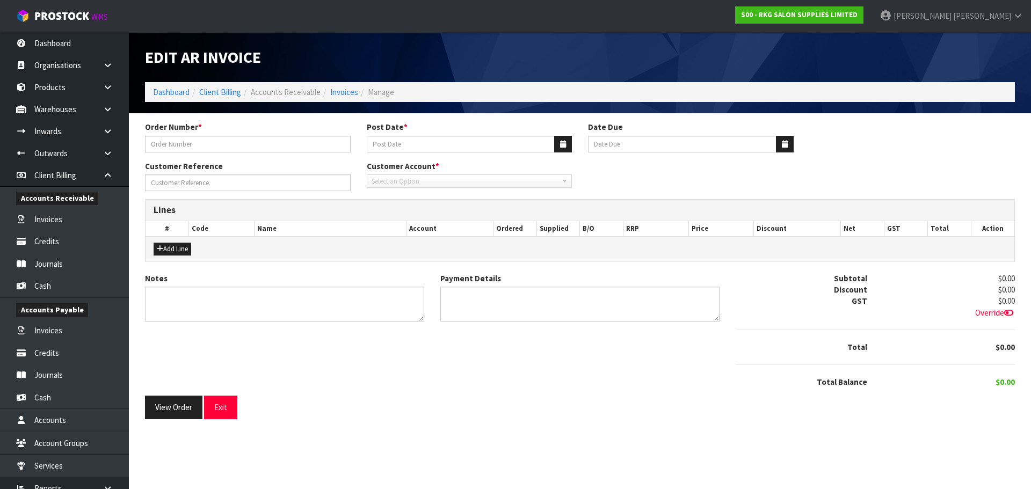
type textarea "DIRECT CREDIT 13.10.25"
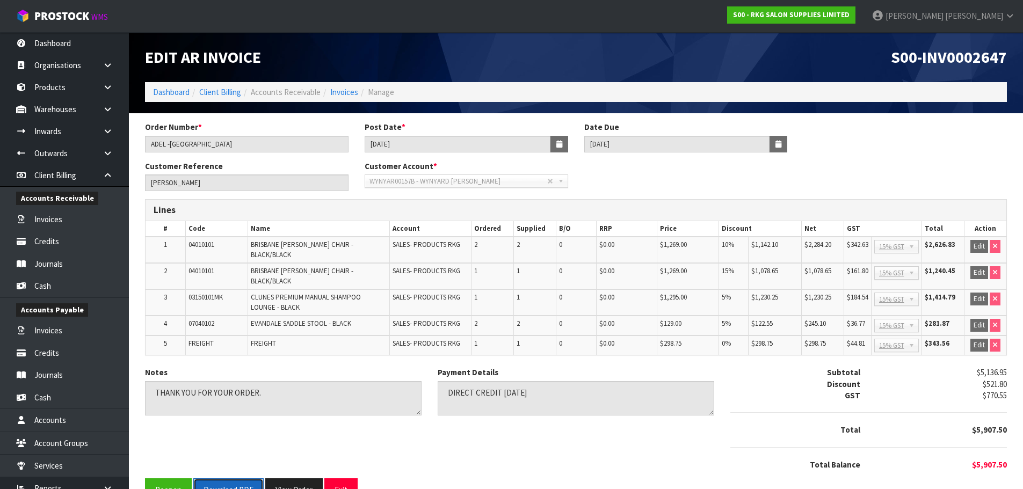
click at [231, 478] on button "Download PDF" at bounding box center [228, 489] width 70 height 23
drag, startPoint x: 341, startPoint y: 475, endPoint x: 235, endPoint y: 384, distance: 139.8
click at [342, 478] on button "Exit" at bounding box center [340, 489] width 33 height 23
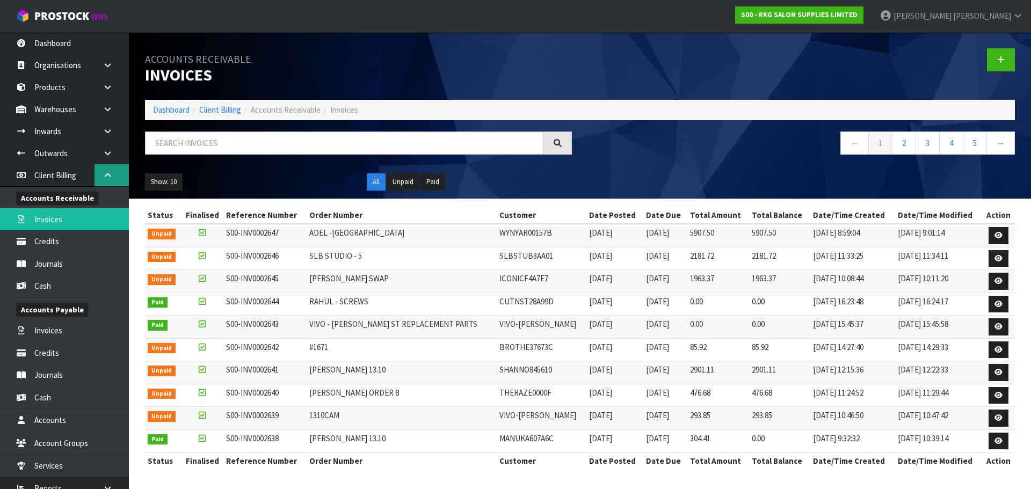
click at [106, 175] on icon at bounding box center [108, 175] width 10 height 8
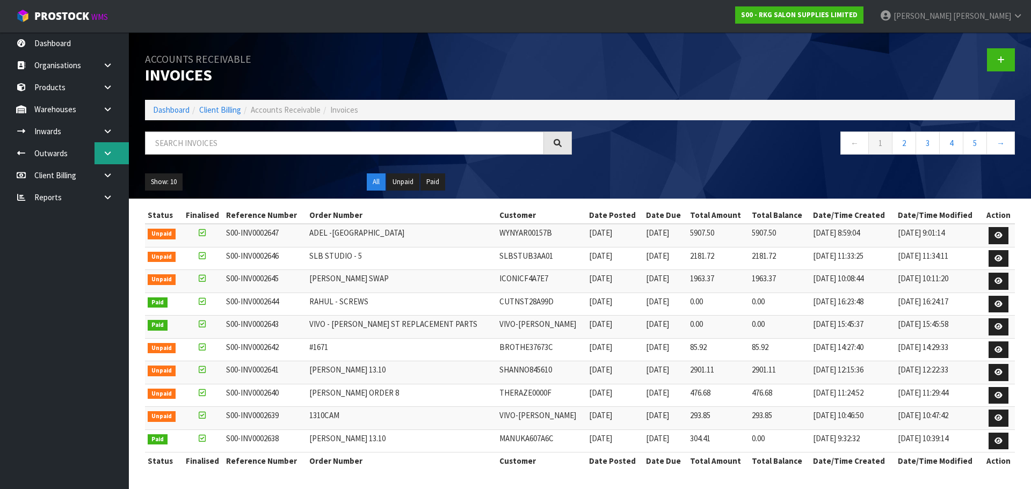
click at [107, 154] on icon at bounding box center [108, 153] width 10 height 8
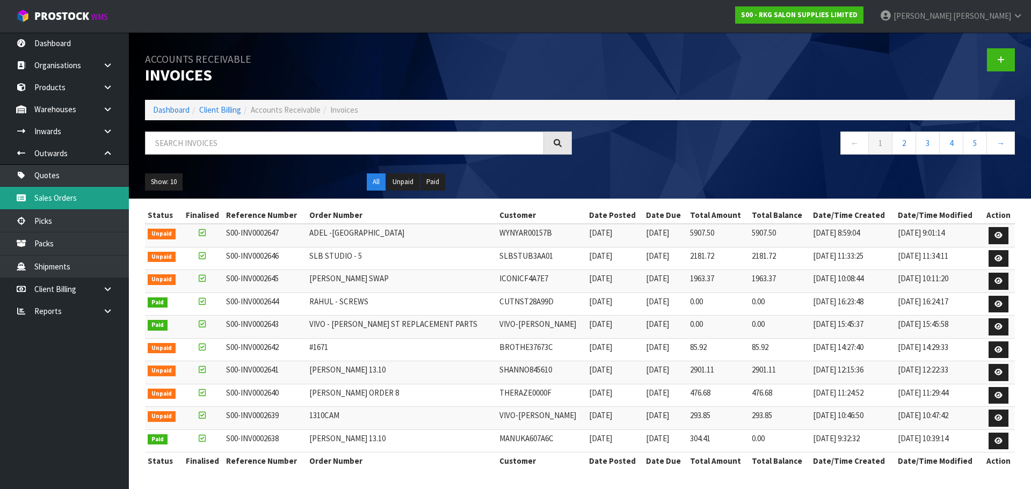
click at [66, 197] on link "Sales Orders" at bounding box center [64, 198] width 129 height 22
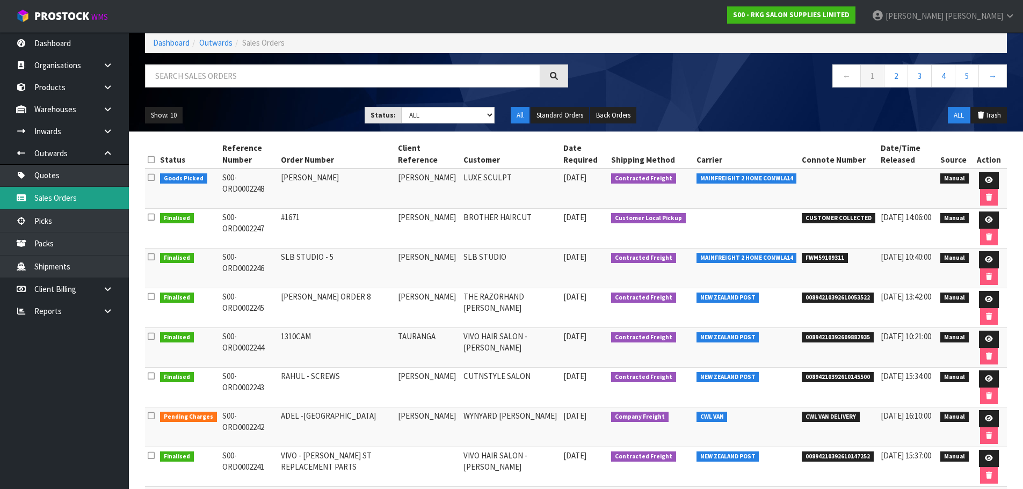
scroll to position [161, 0]
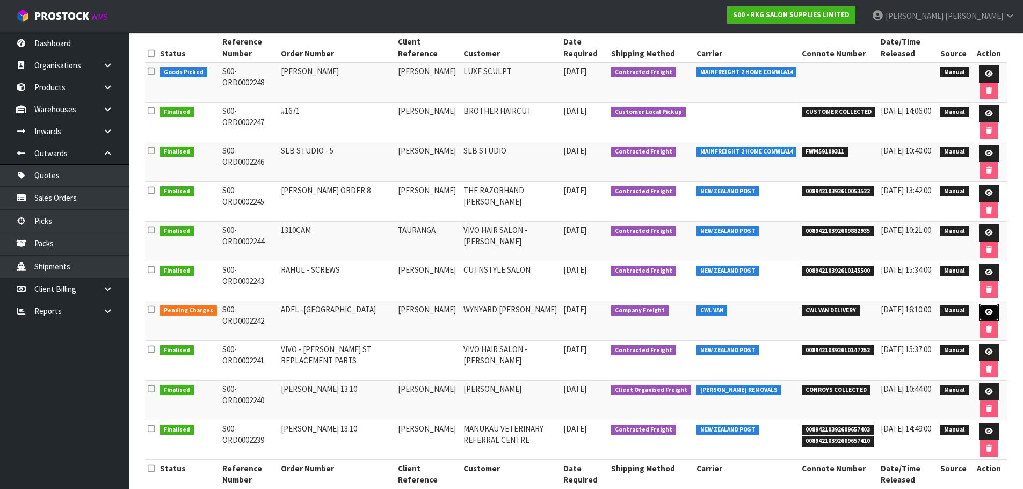
click at [994, 311] on link at bounding box center [989, 312] width 20 height 17
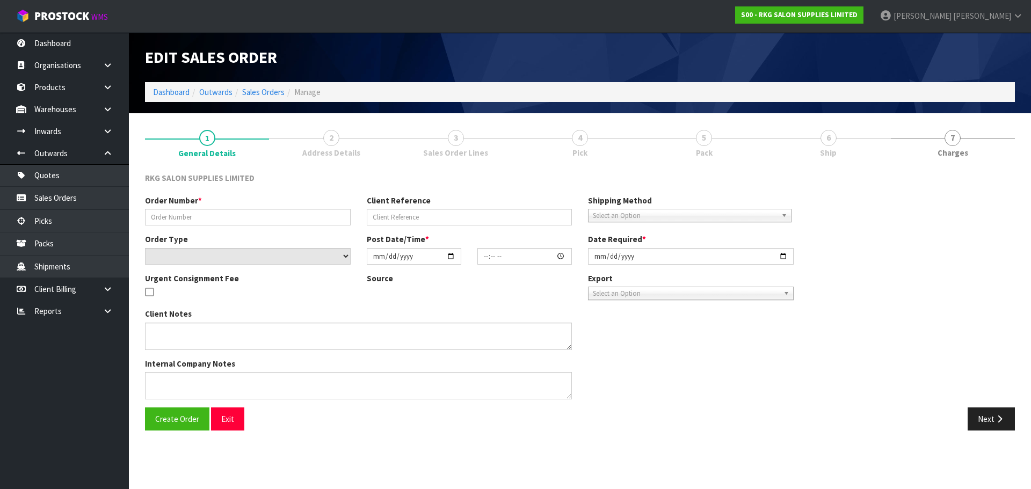
type input "ADEL -WYNYARD"
type input "ADEL AL-OMOUSH"
select select "number:0"
type input "2025-10-13"
type input "00:00:00.000"
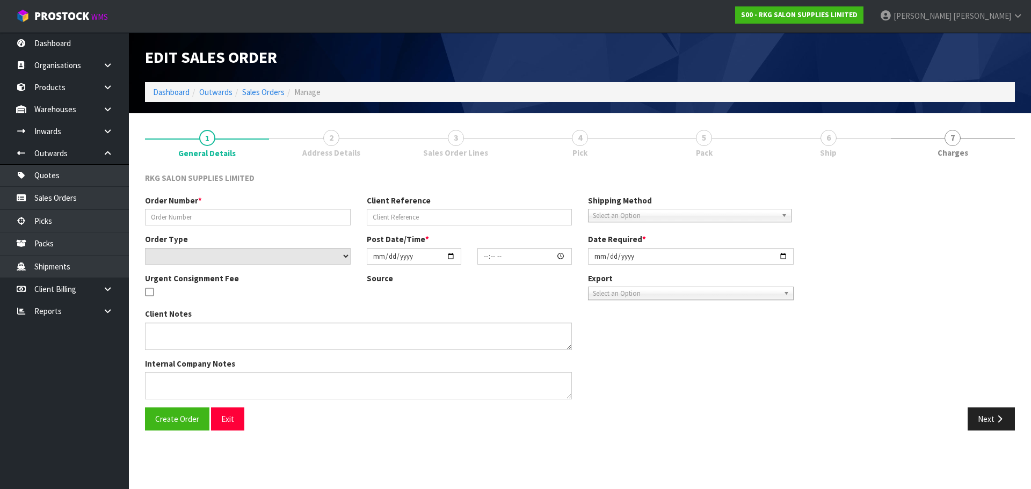
type input "2025-10-14"
type textarea "CHECK FIRST WHICH IS CHEAPER TO SEND"
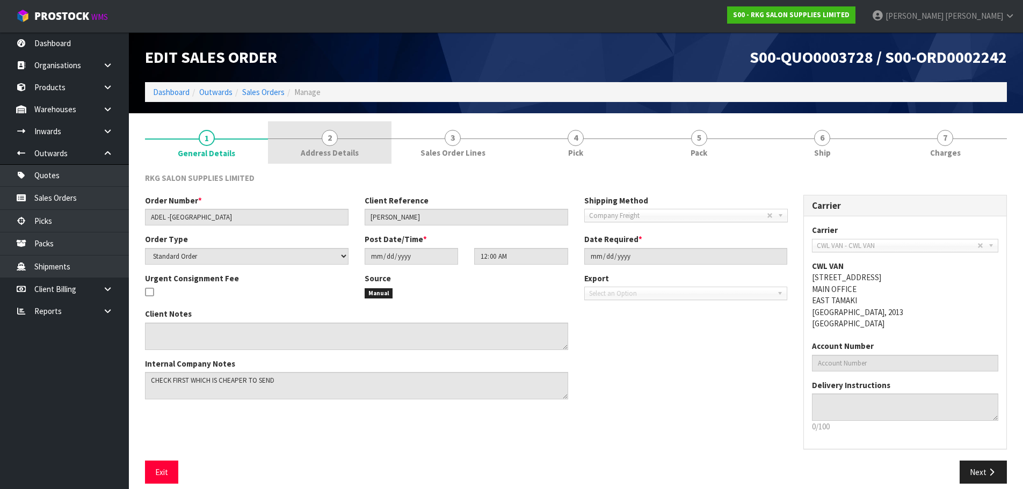
click at [326, 141] on span "2" at bounding box center [330, 138] width 16 height 16
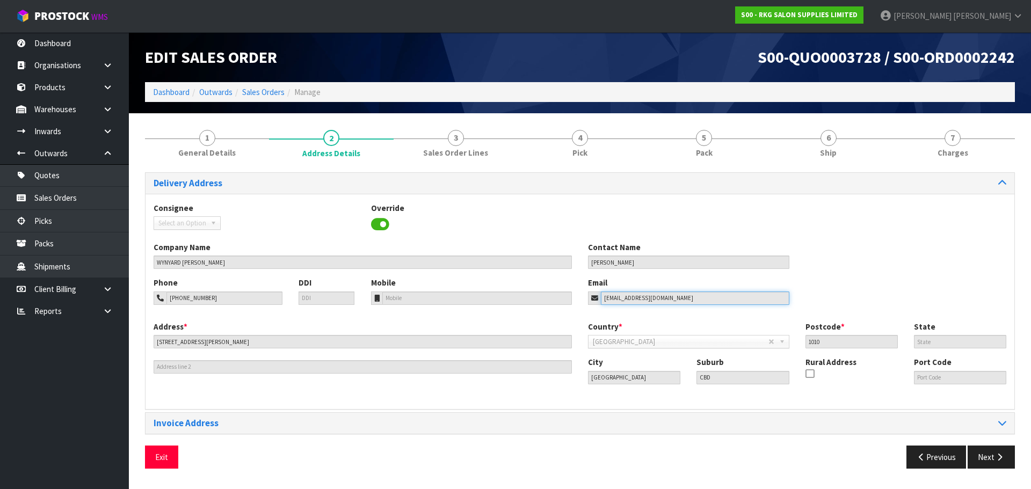
drag, startPoint x: 689, startPoint y: 299, endPoint x: 593, endPoint y: 299, distance: 96.1
click at [593, 299] on div "adomoush@hotmail.com" at bounding box center [688, 298] width 201 height 13
